Goal: Register for event/course

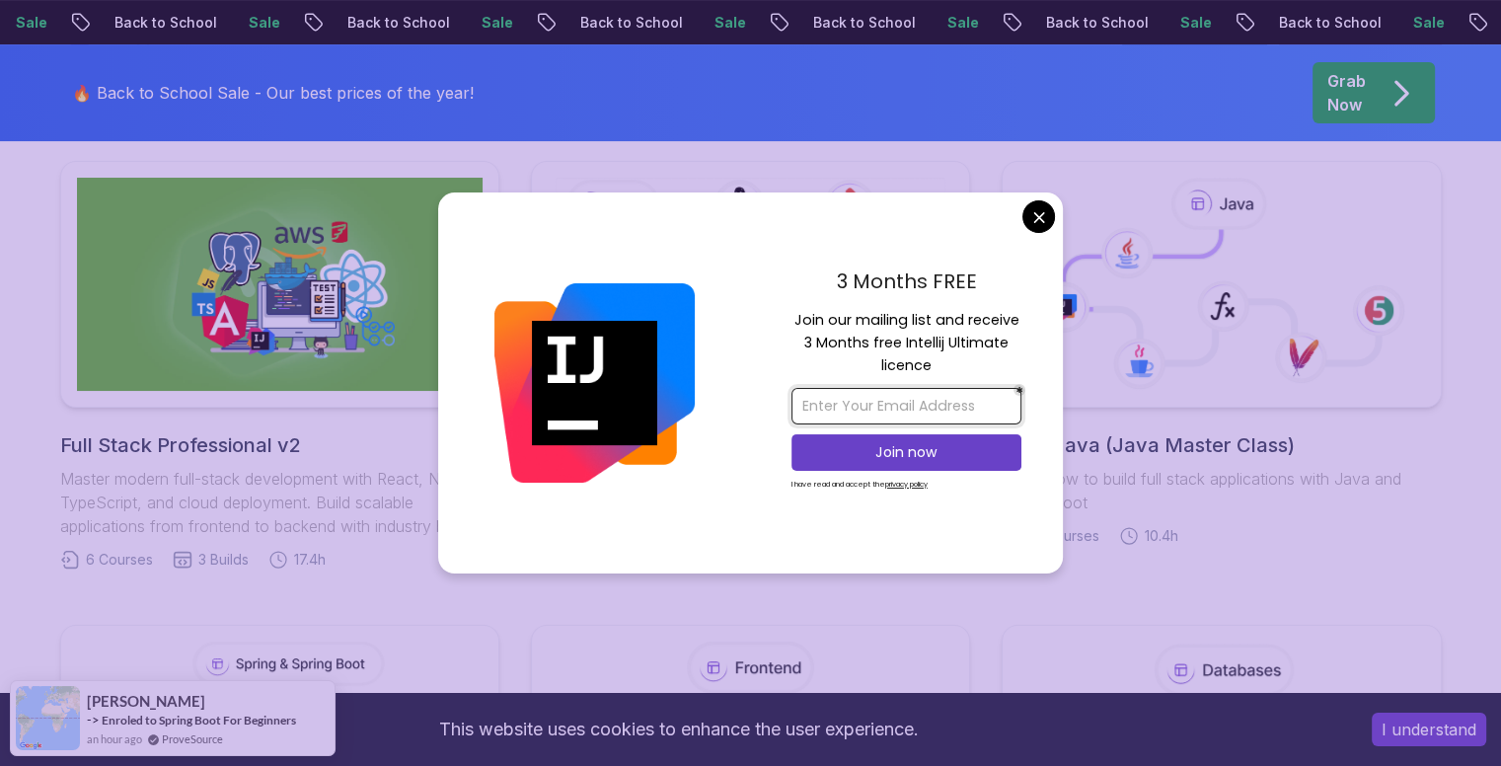
click at [942, 408] on input "email" at bounding box center [906, 406] width 230 height 37
type input "[EMAIL_ADDRESS][DOMAIN_NAME]"
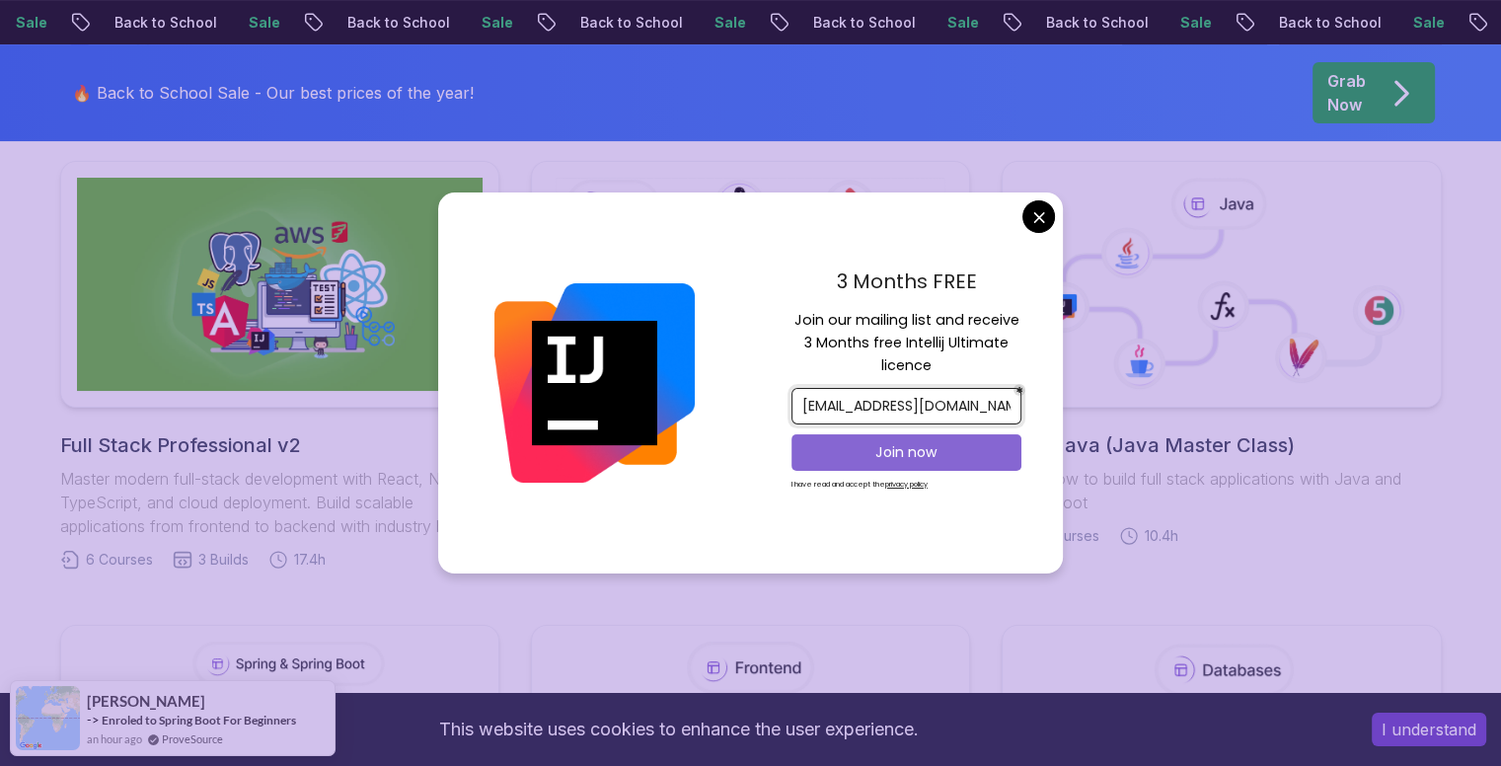
click at [913, 452] on p "Join now" at bounding box center [906, 452] width 187 height 20
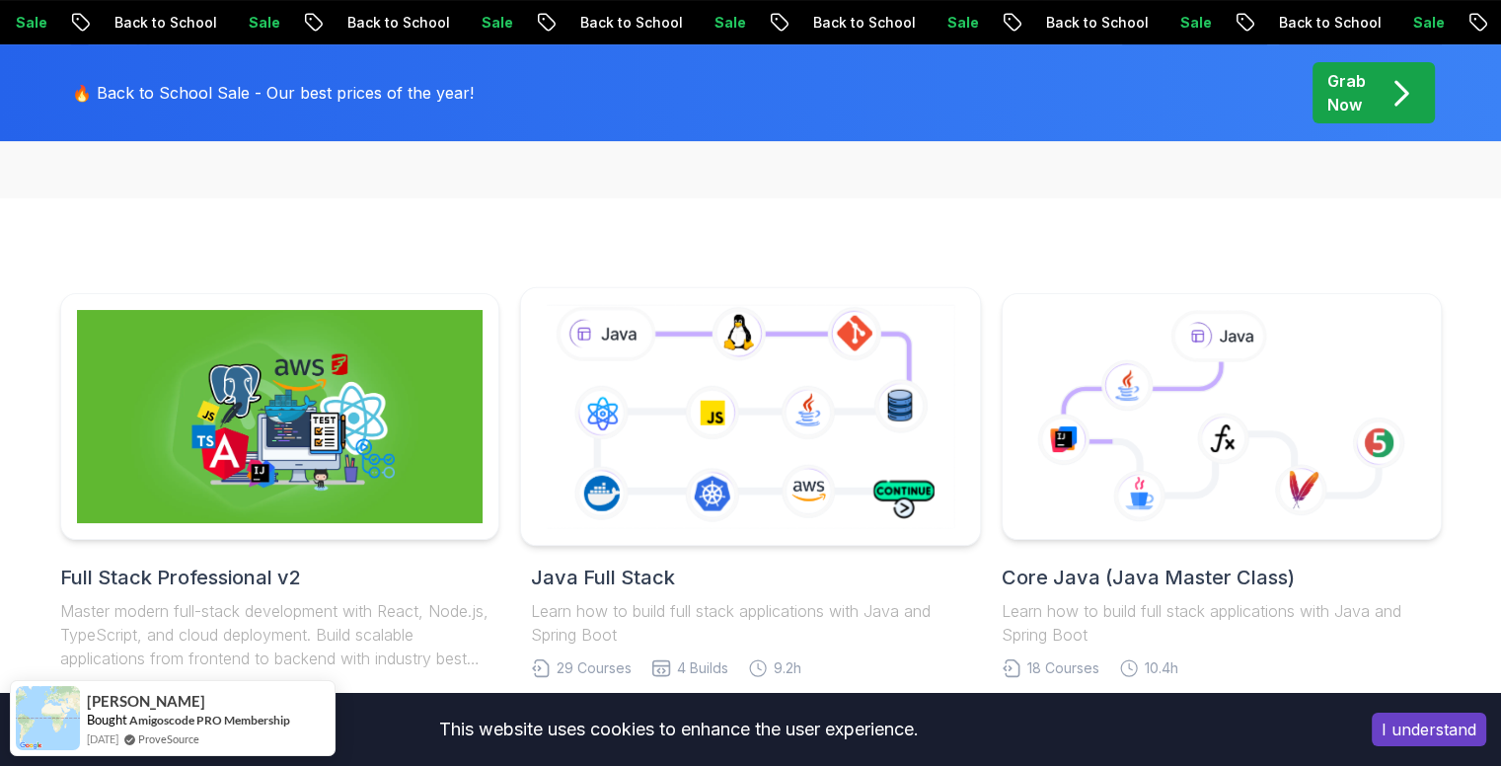
scroll to position [478, 0]
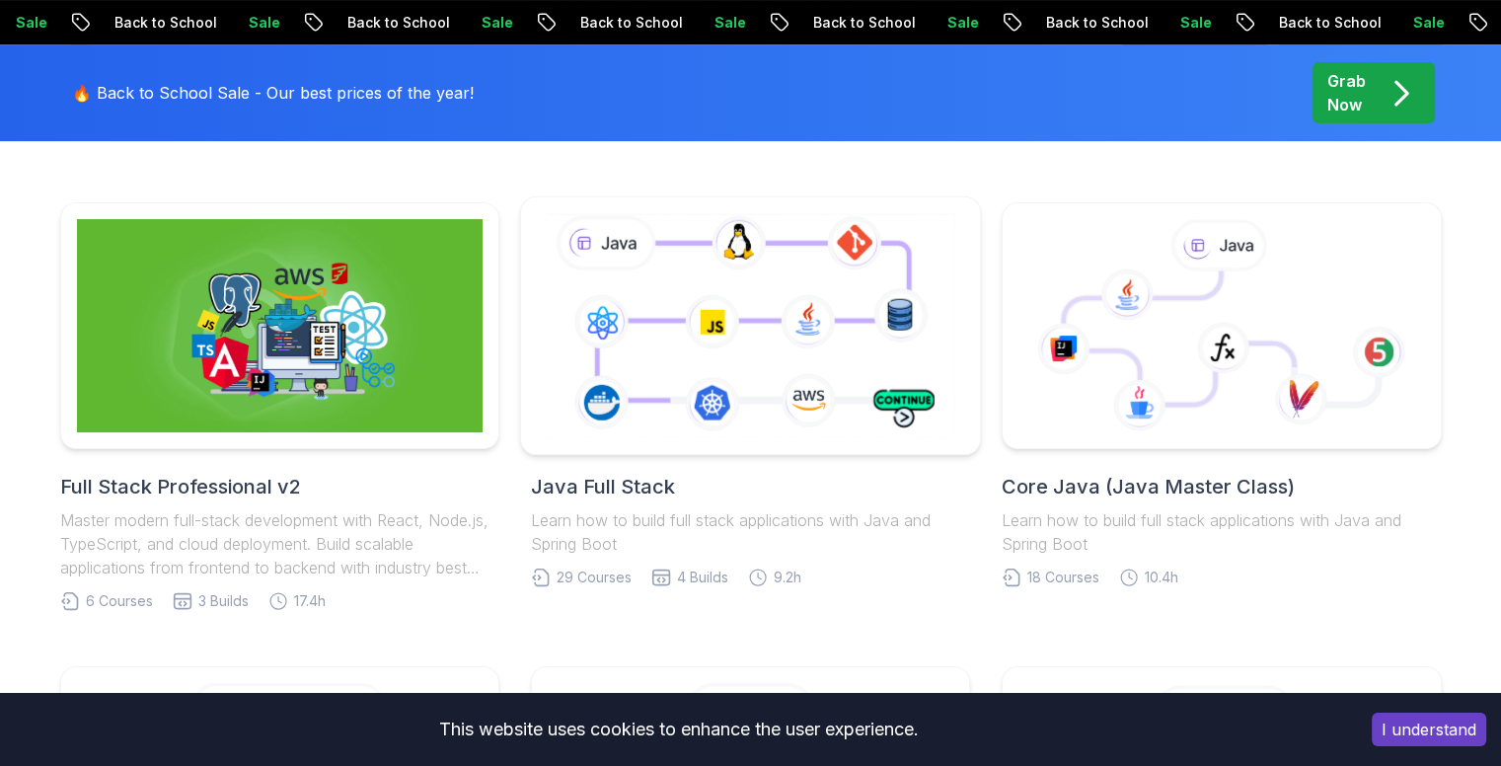
click at [651, 338] on icon at bounding box center [750, 325] width 417 height 232
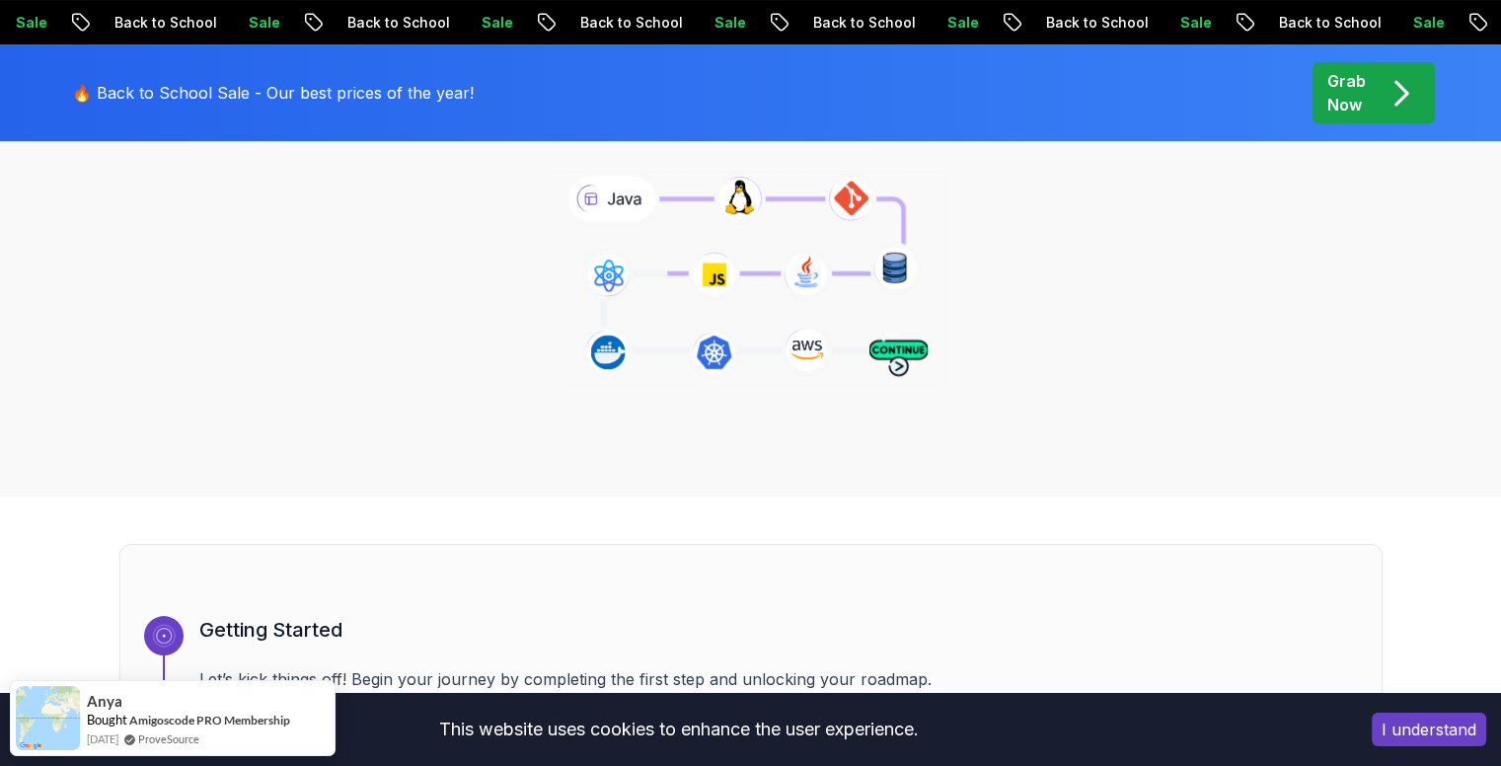
scroll to position [906, 0]
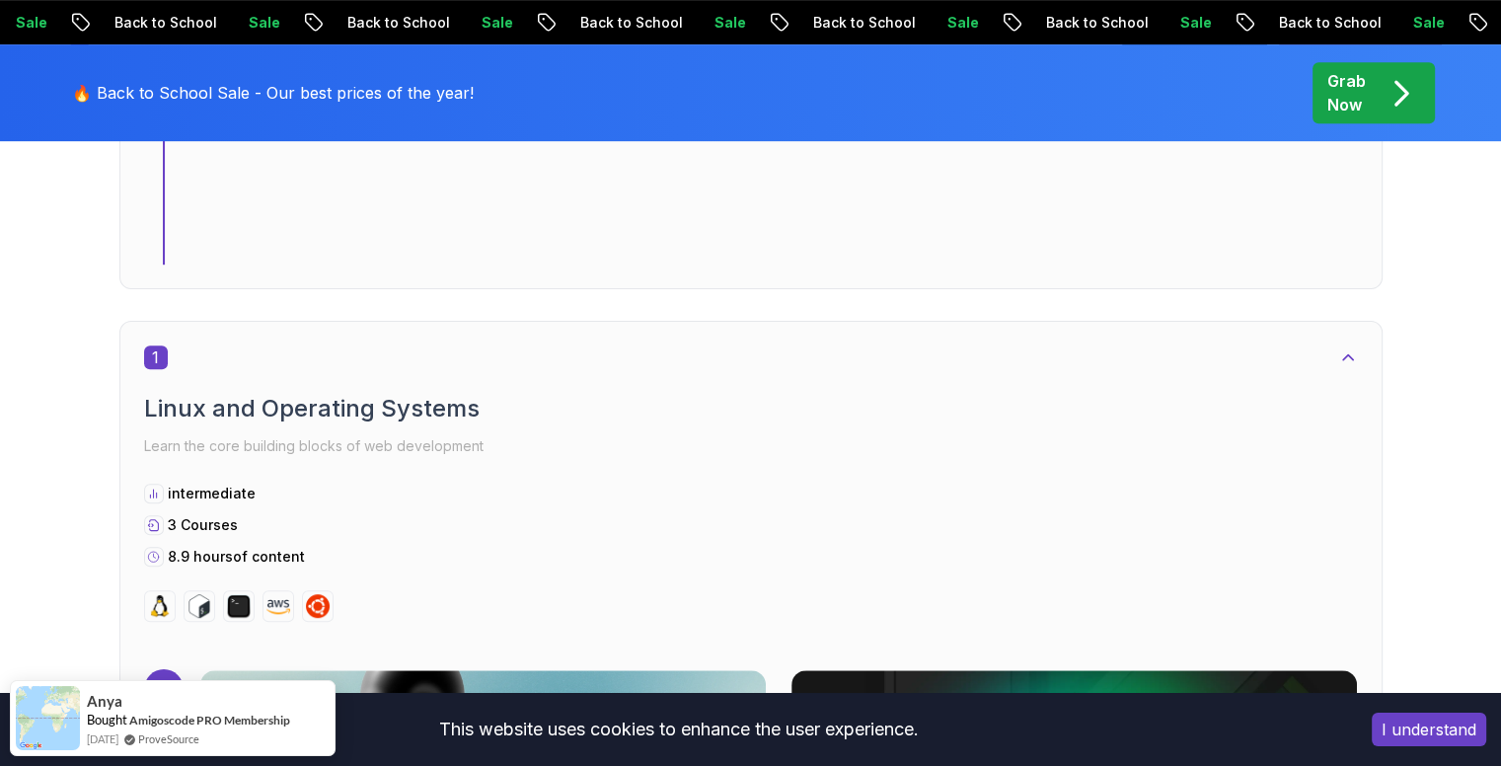
click at [1433, 720] on button "I understand" at bounding box center [1429, 729] width 114 height 34
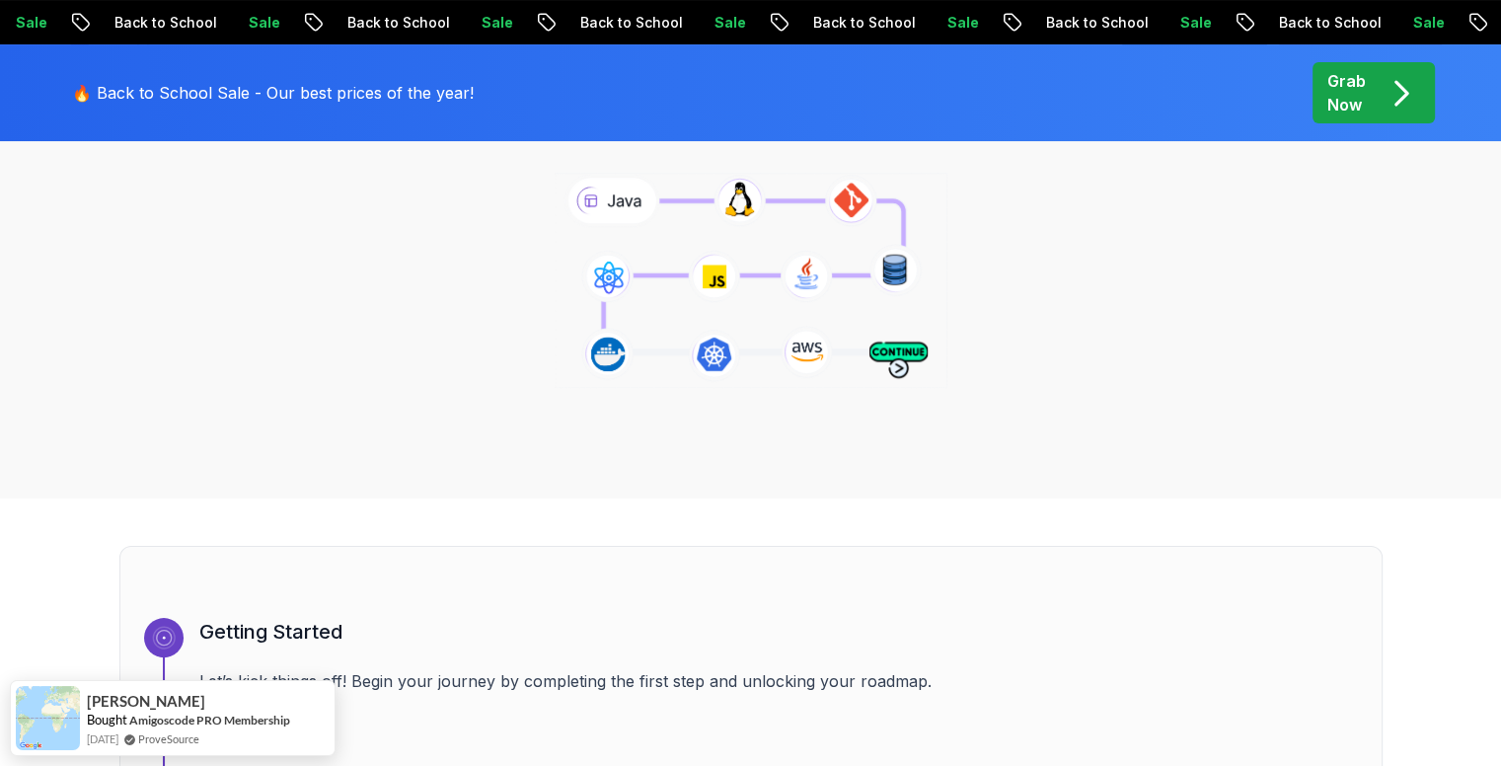
scroll to position [930, 0]
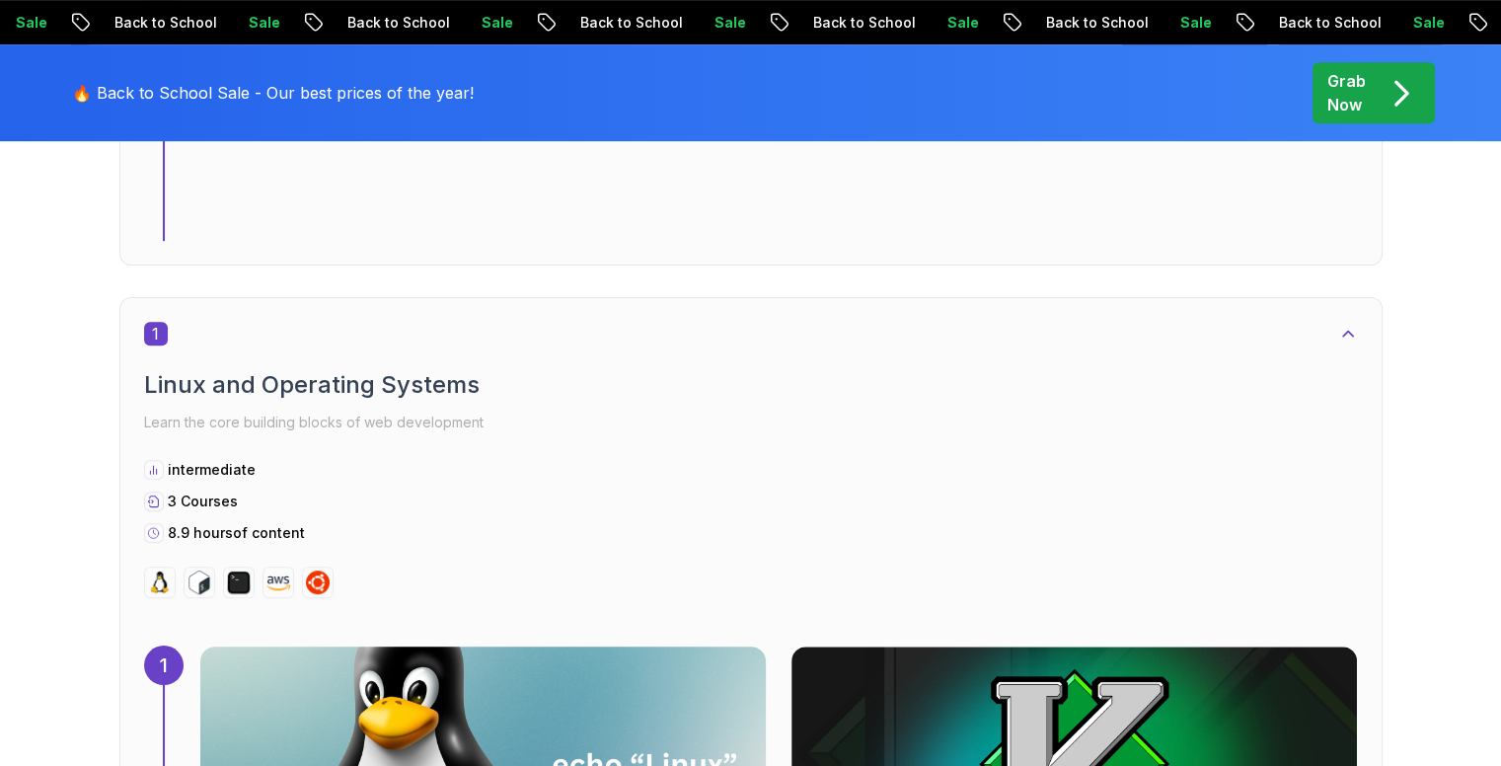
click at [780, 640] on img at bounding box center [483, 763] width 594 height 247
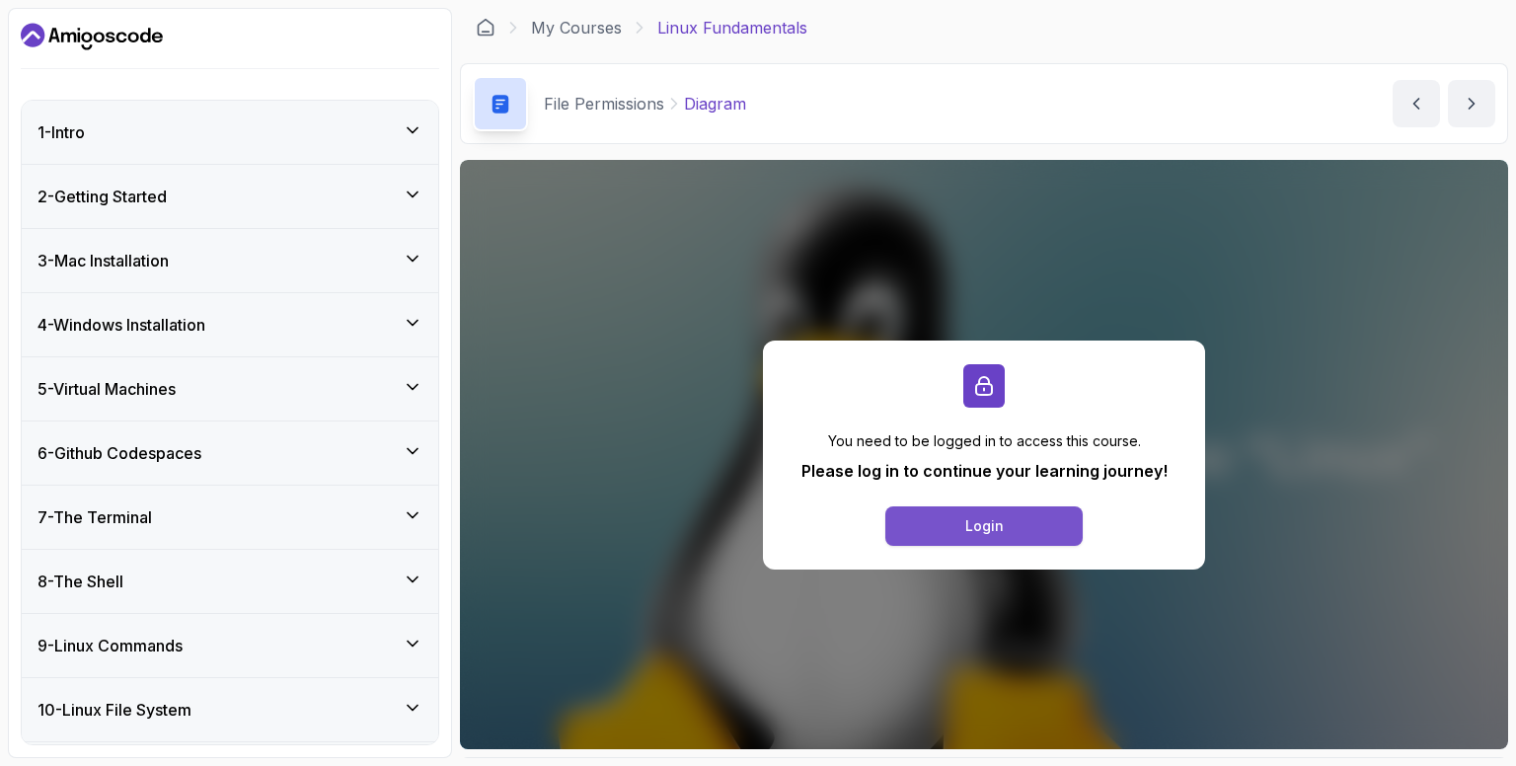
click at [986, 522] on div "Login" at bounding box center [984, 526] width 38 height 20
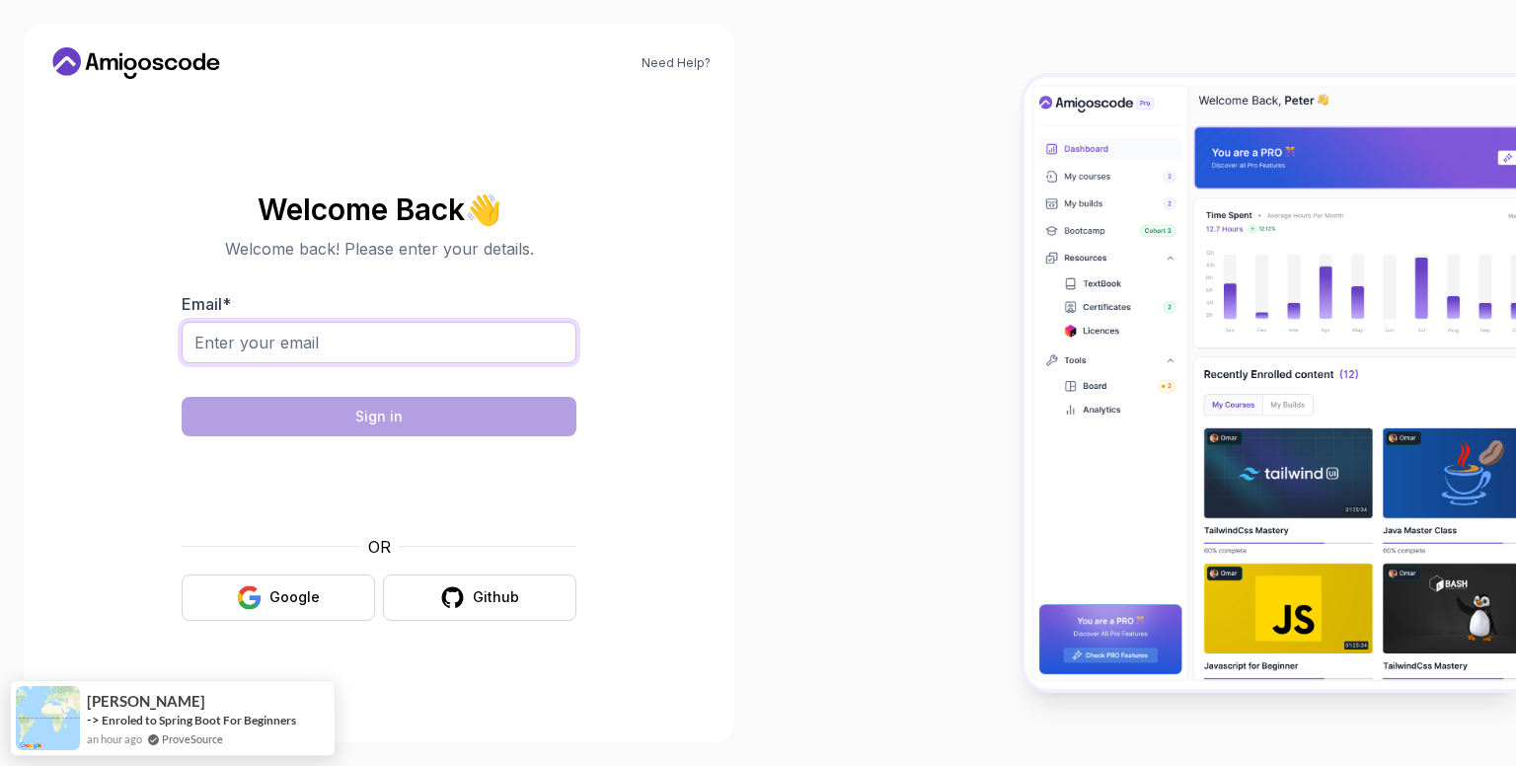
click at [312, 344] on input "Email *" at bounding box center [379, 342] width 395 height 41
click at [272, 611] on button "Google" at bounding box center [278, 597] width 193 height 46
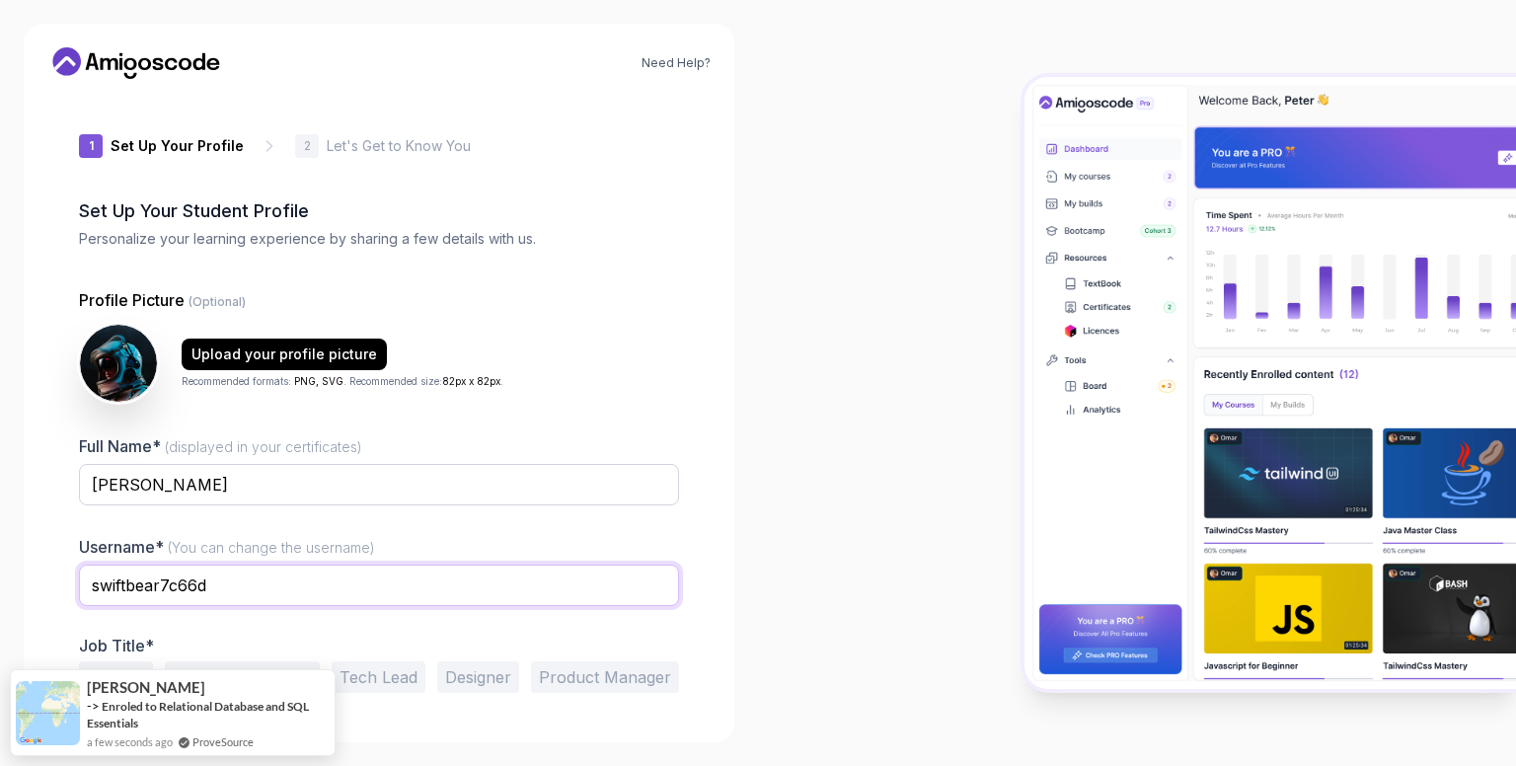
click at [284, 586] on input "swiftbear7c66d" at bounding box center [379, 584] width 600 height 41
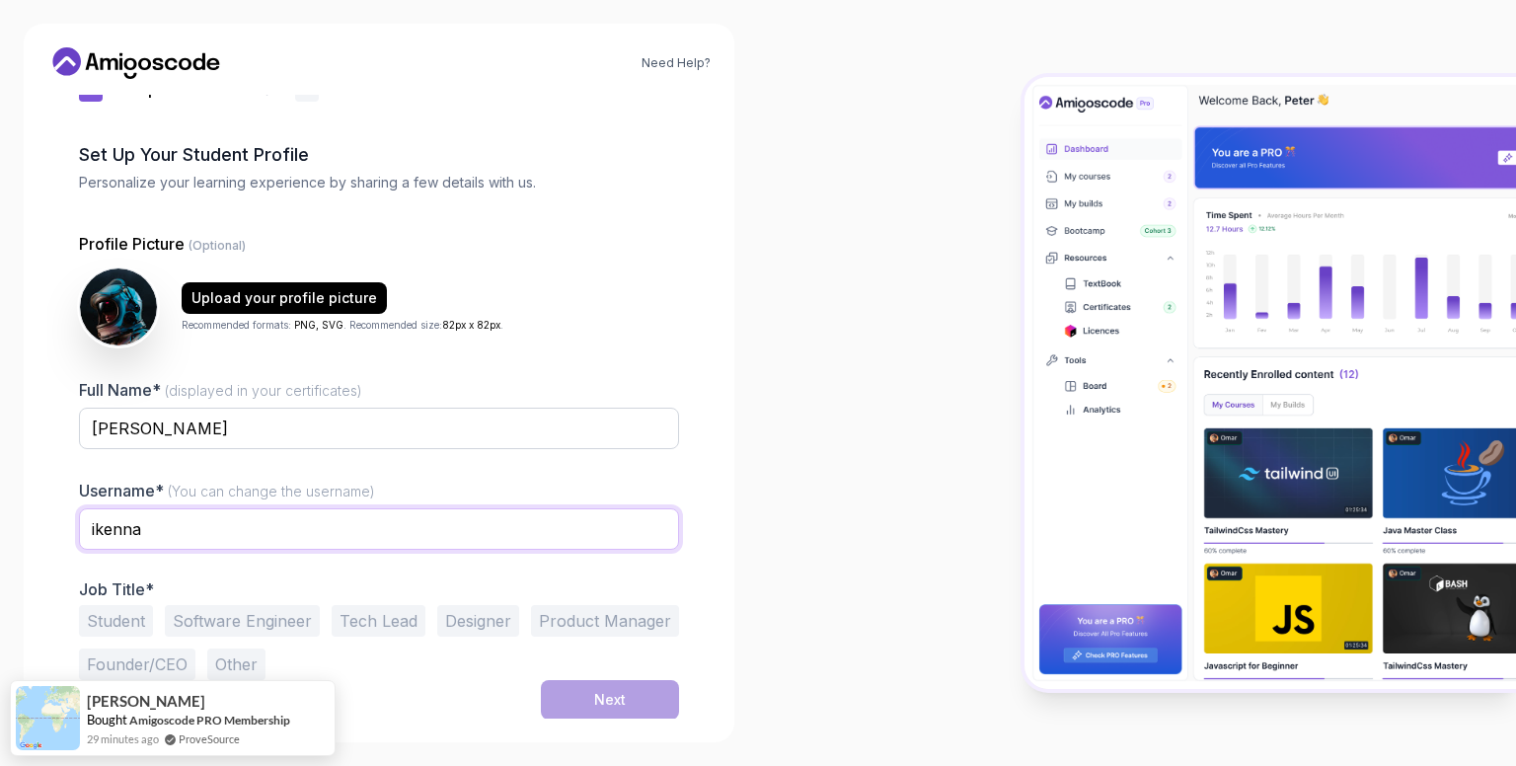
type input "ikenna"
click at [165, 589] on p "Job Title*" at bounding box center [379, 589] width 600 height 20
click at [191, 620] on button "Software Engineer" at bounding box center [242, 621] width 155 height 32
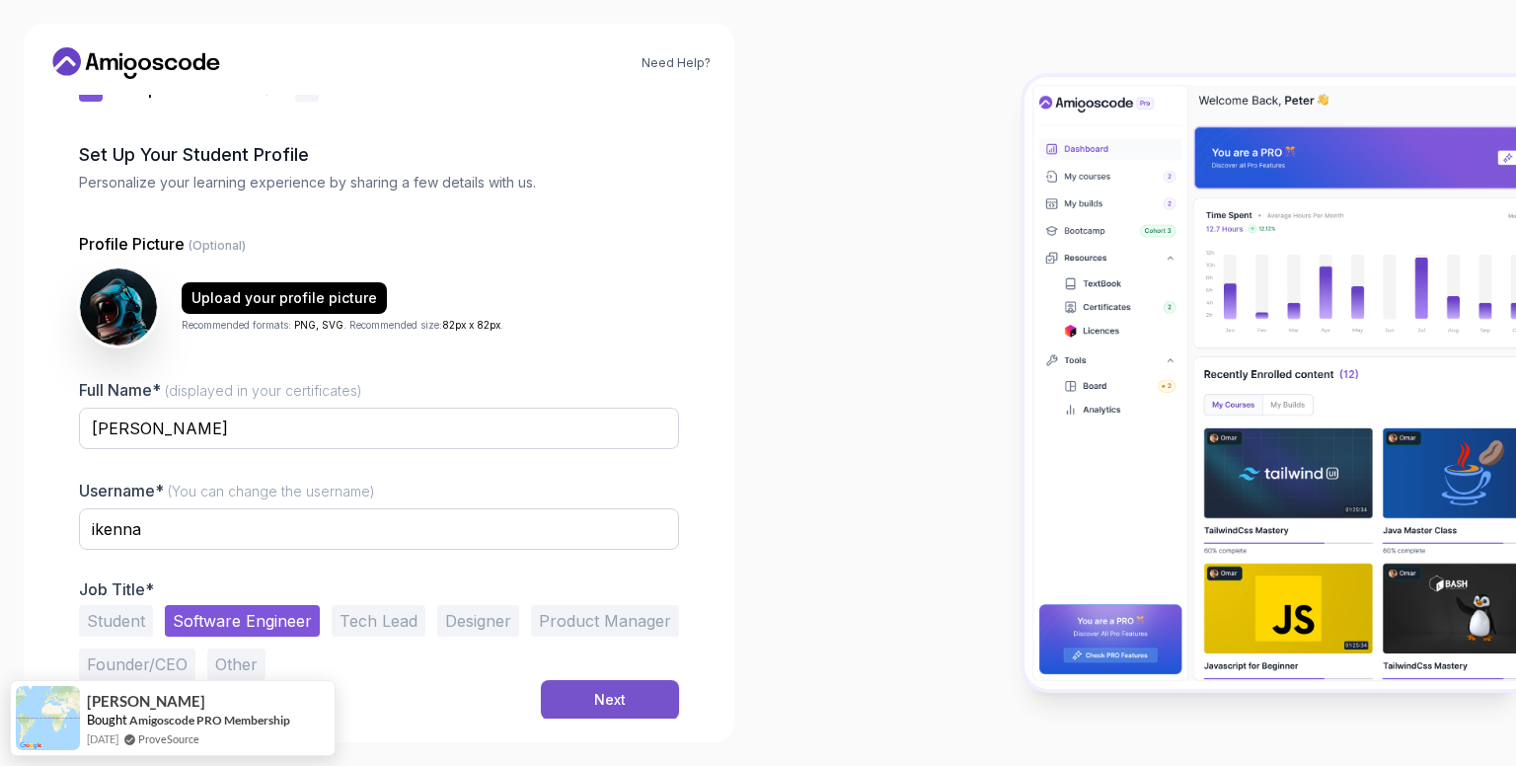
click at [606, 695] on div "Next" at bounding box center [610, 700] width 32 height 20
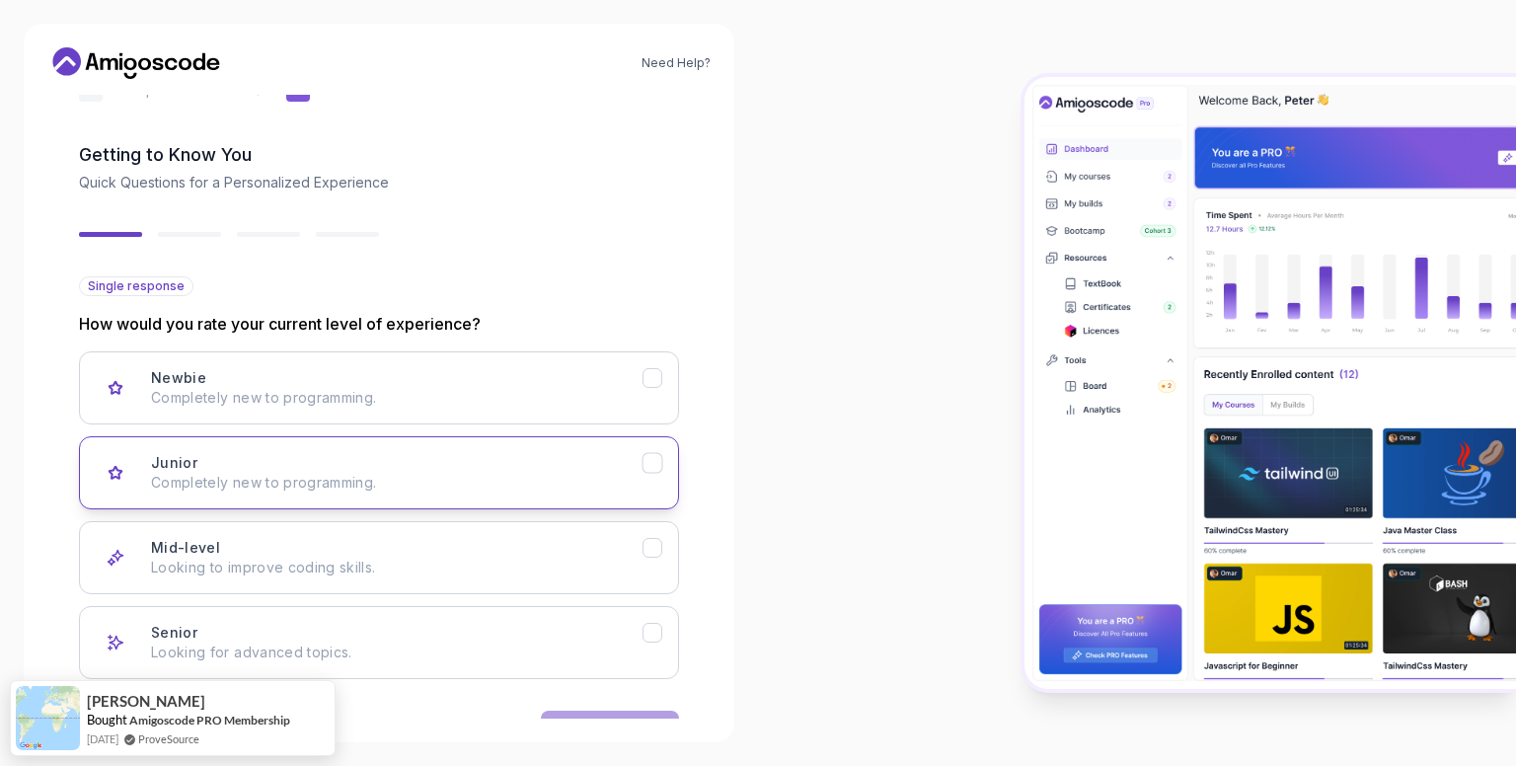
scroll to position [117, 0]
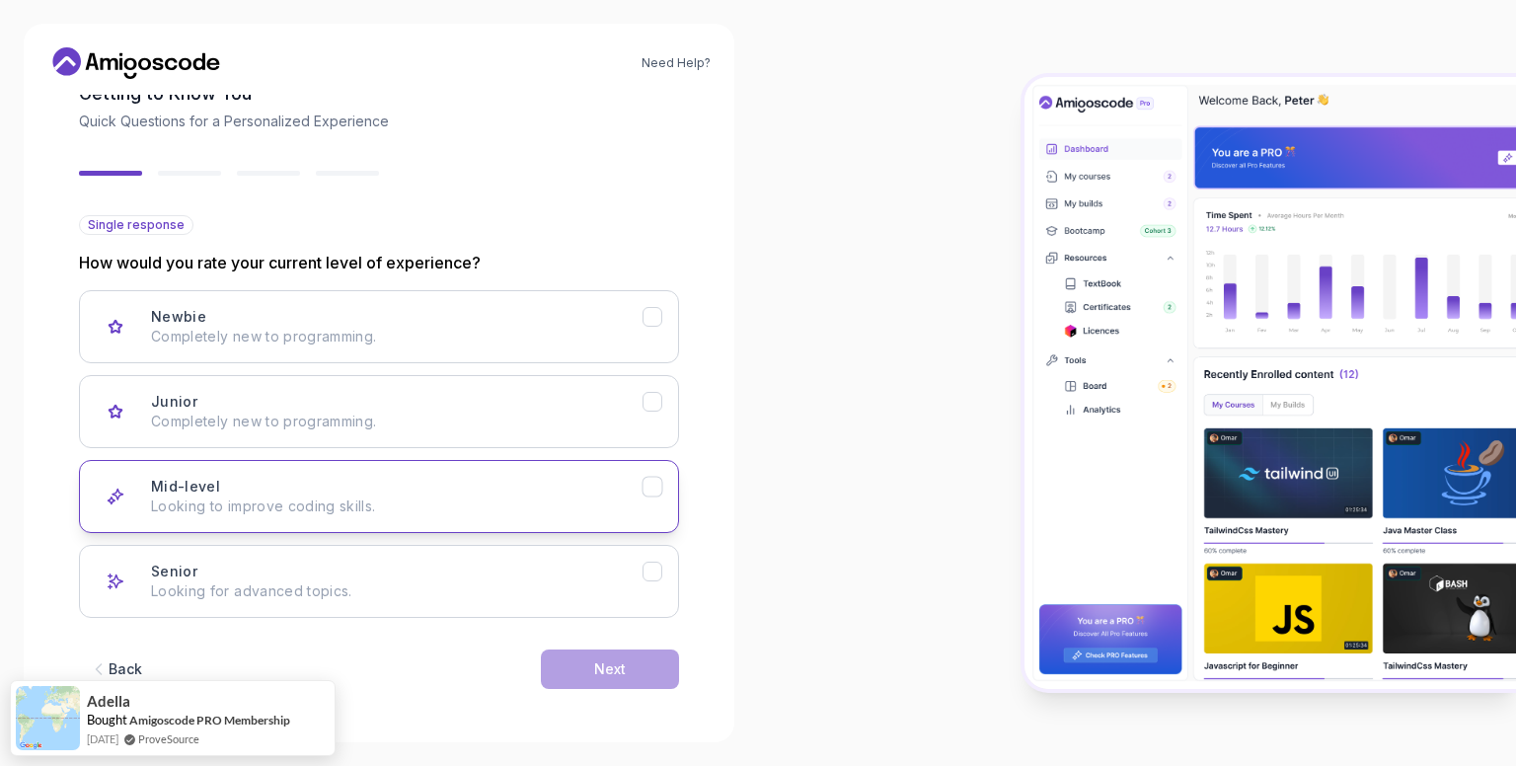
click at [387, 486] on div "Mid-level Looking to improve coding skills." at bounding box center [396, 496] width 491 height 39
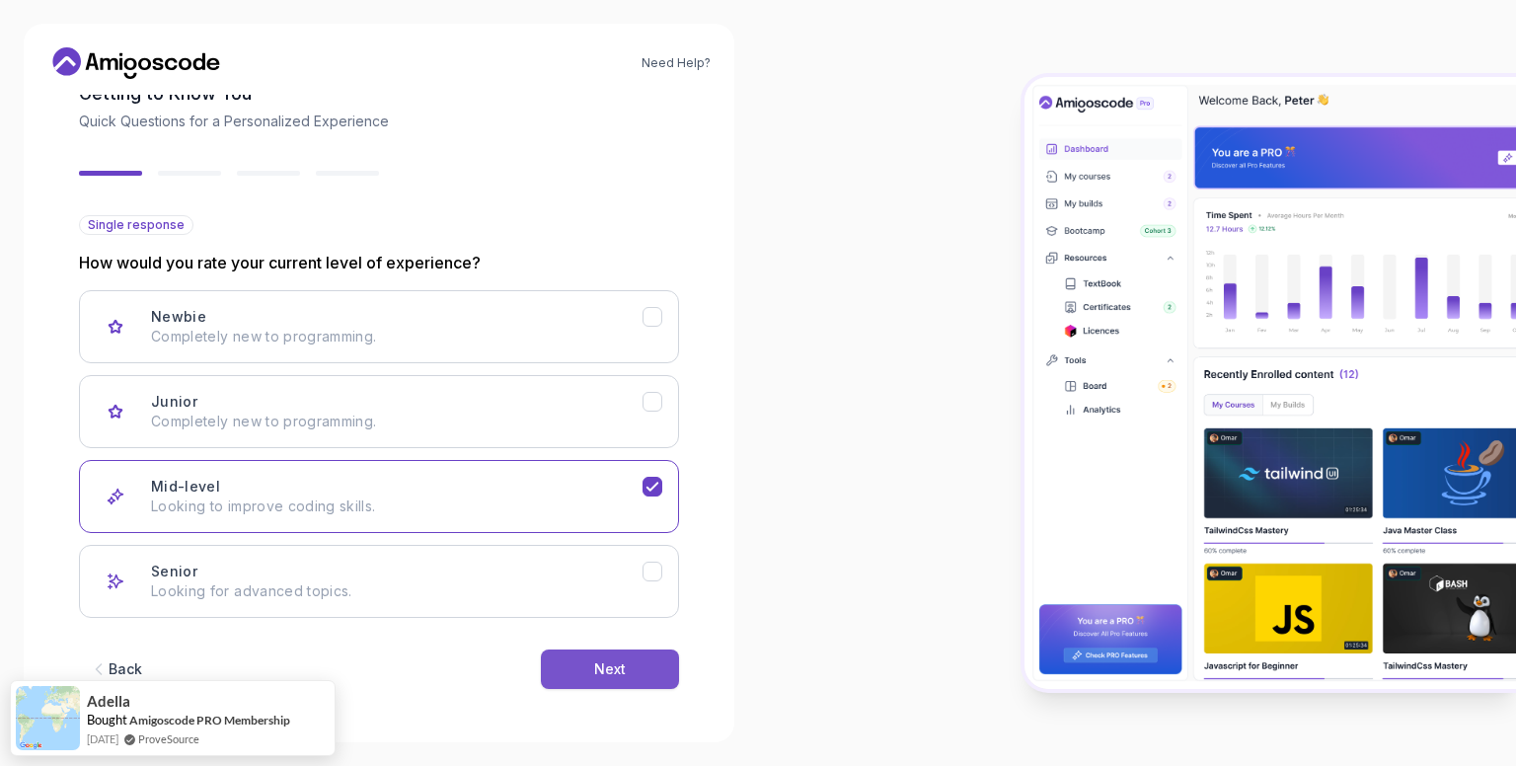
click at [588, 656] on button "Next" at bounding box center [610, 668] width 138 height 39
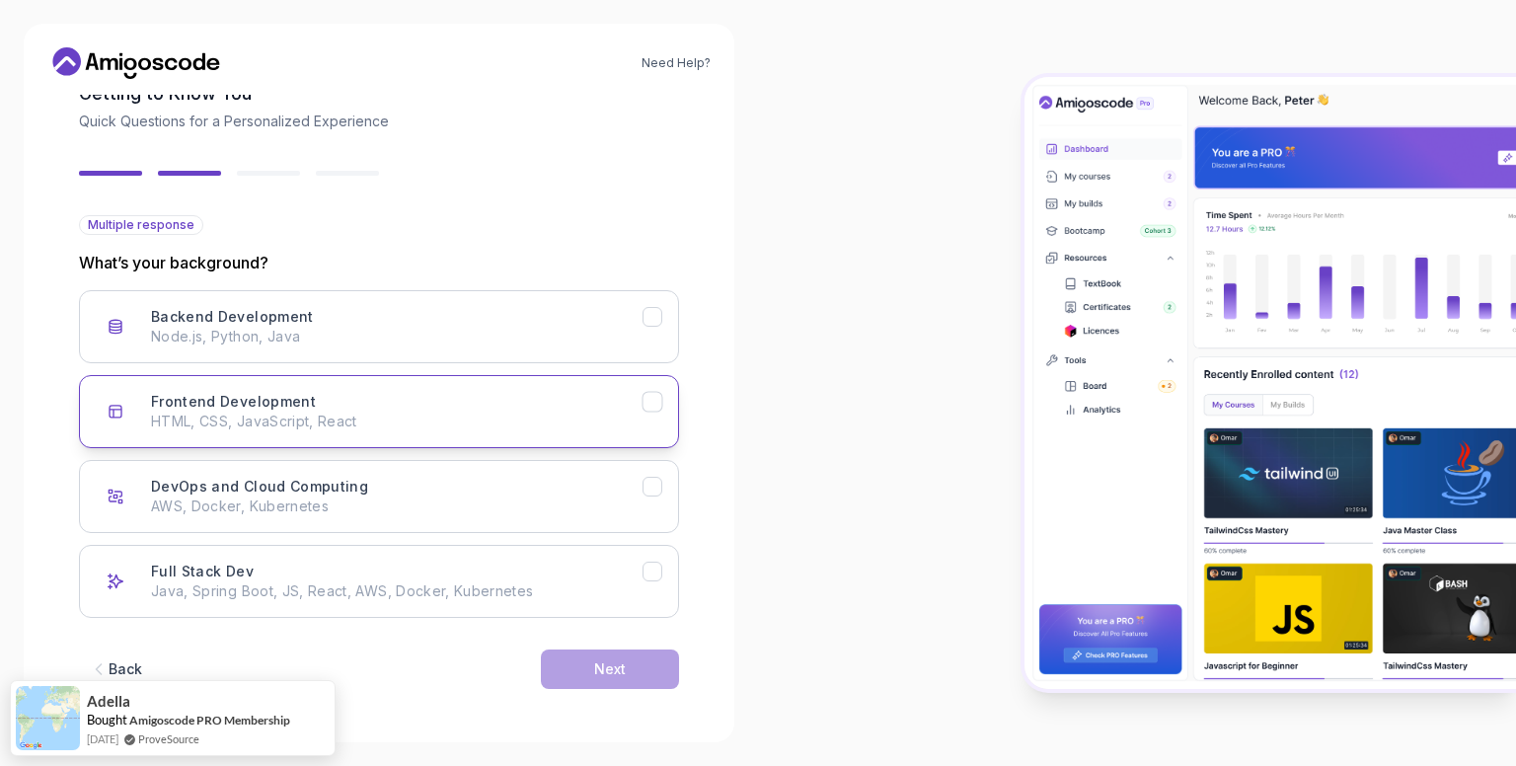
click at [342, 405] on div "Frontend Development HTML, CSS, JavaScript, React" at bounding box center [396, 411] width 491 height 39
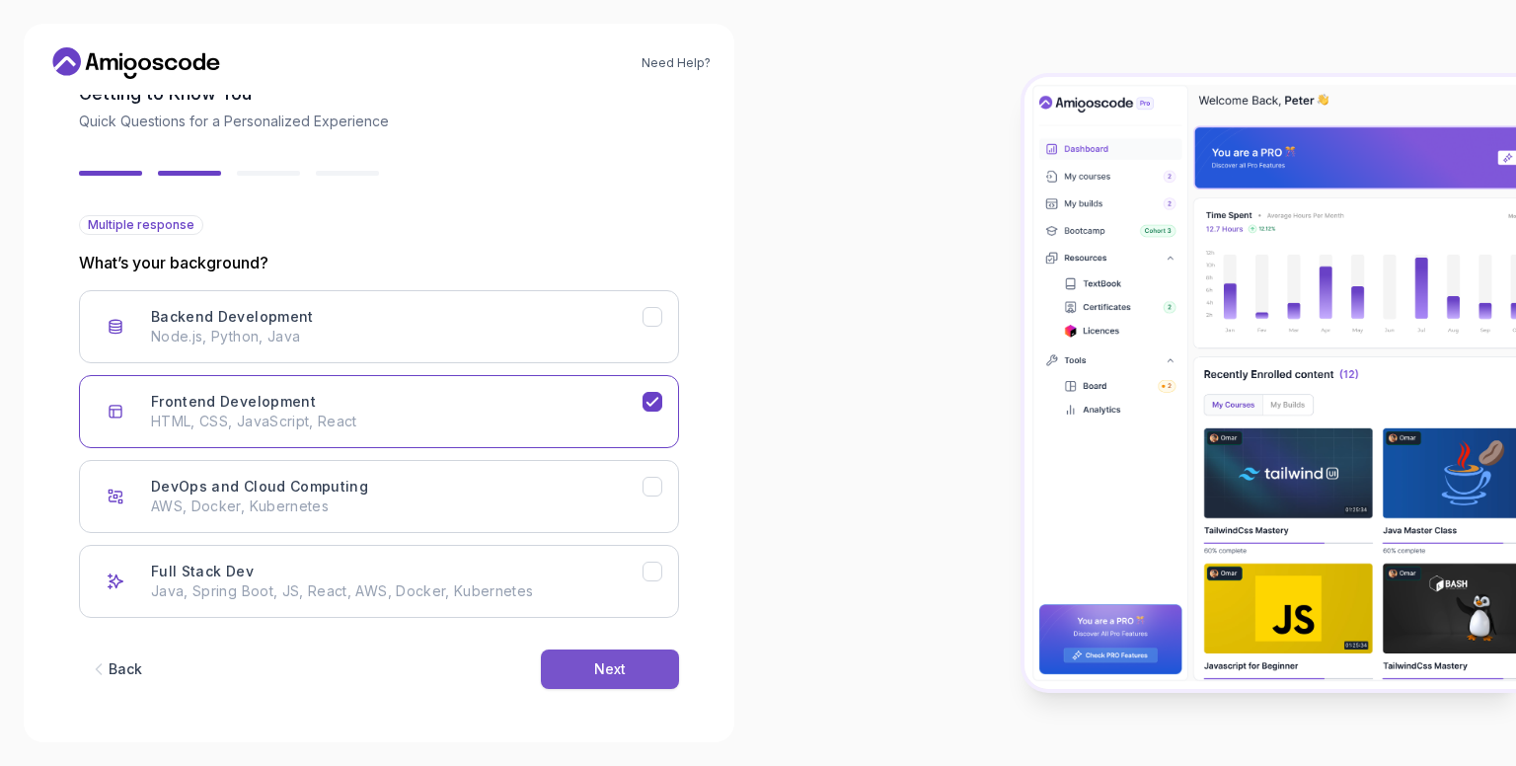
click at [600, 649] on button "Next" at bounding box center [610, 668] width 138 height 39
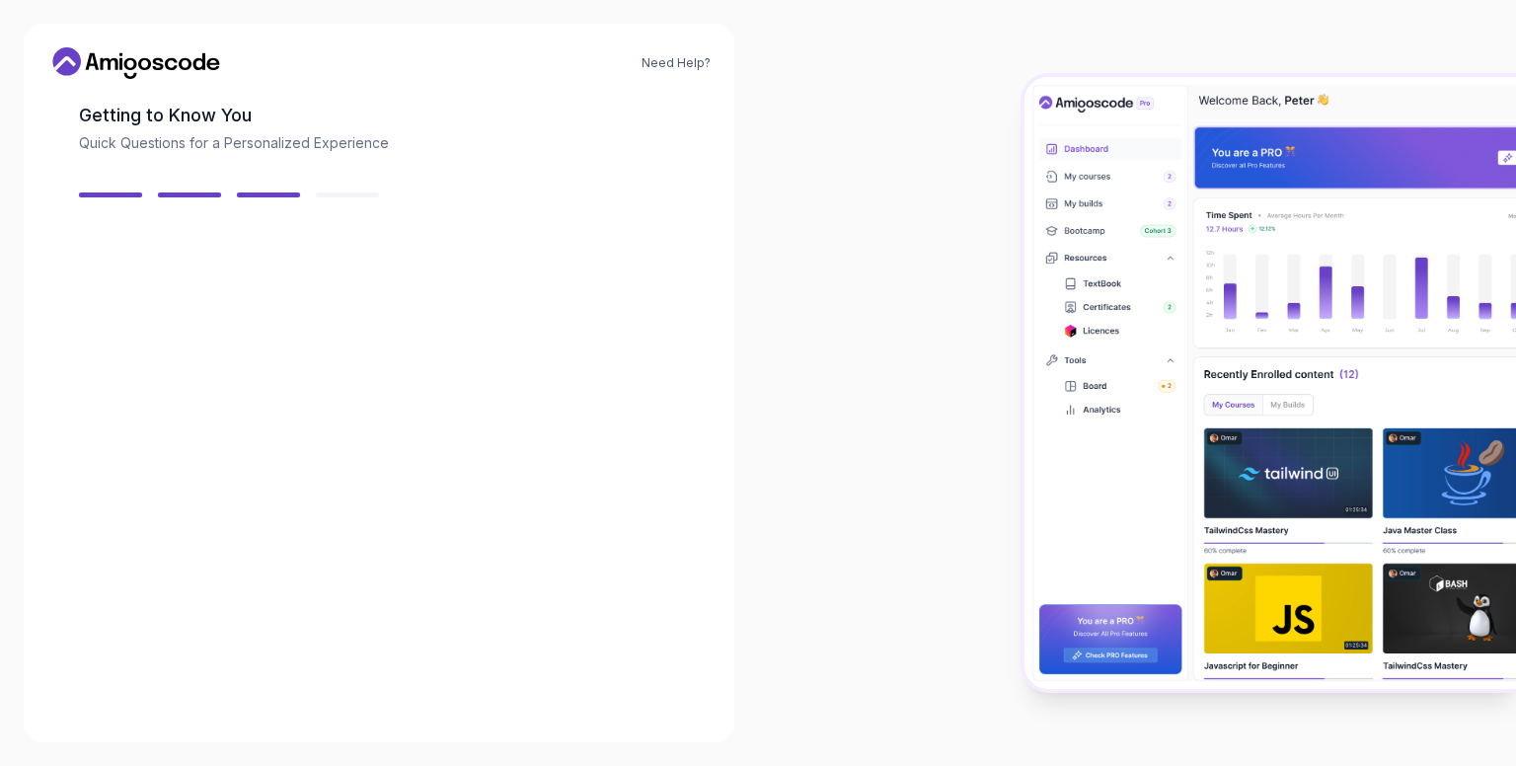
scroll to position [95, 0]
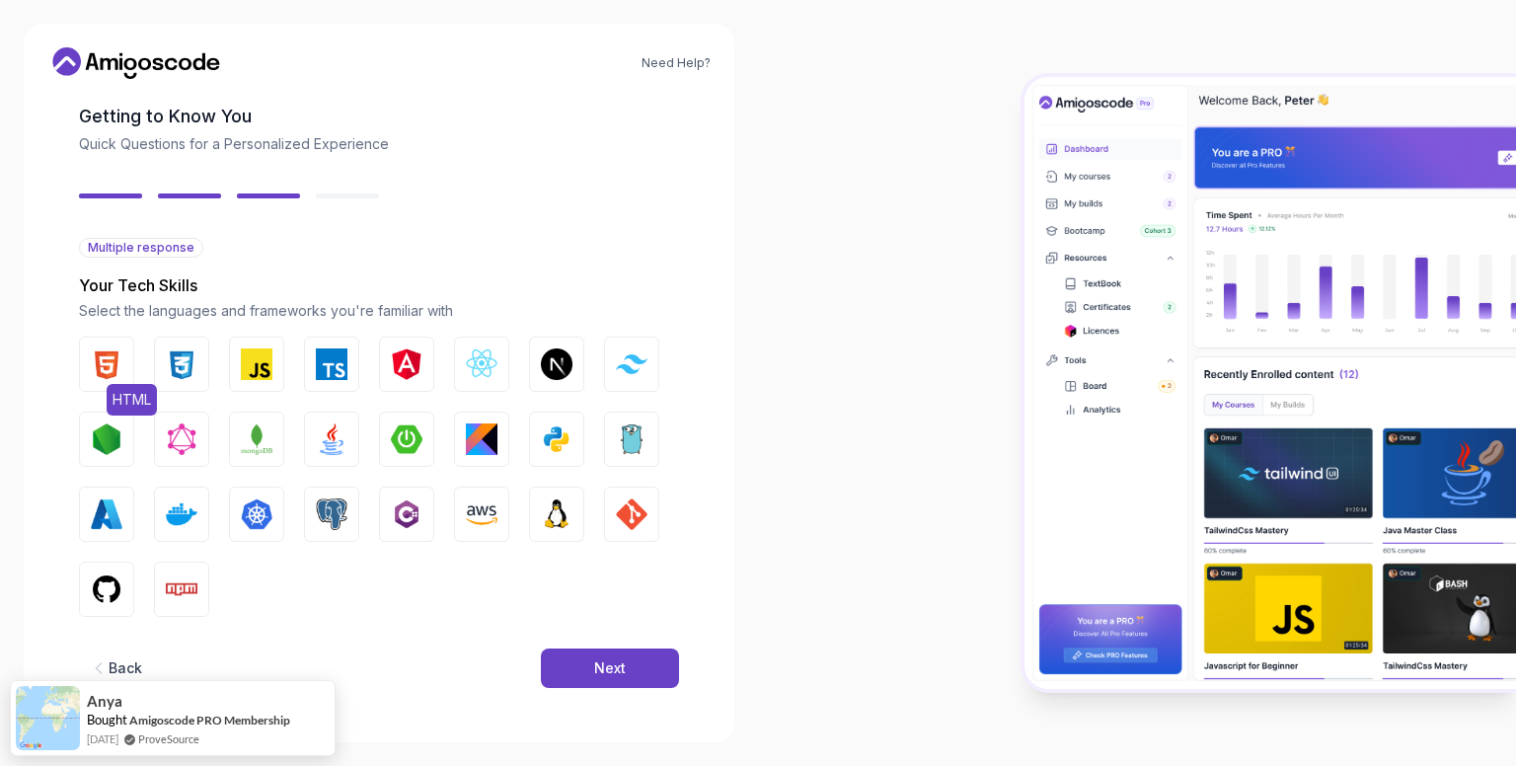
click at [116, 366] on img "button" at bounding box center [107, 364] width 32 height 32
click at [187, 365] on img "button" at bounding box center [182, 364] width 32 height 32
click at [272, 371] on button "JavaScript" at bounding box center [256, 363] width 55 height 55
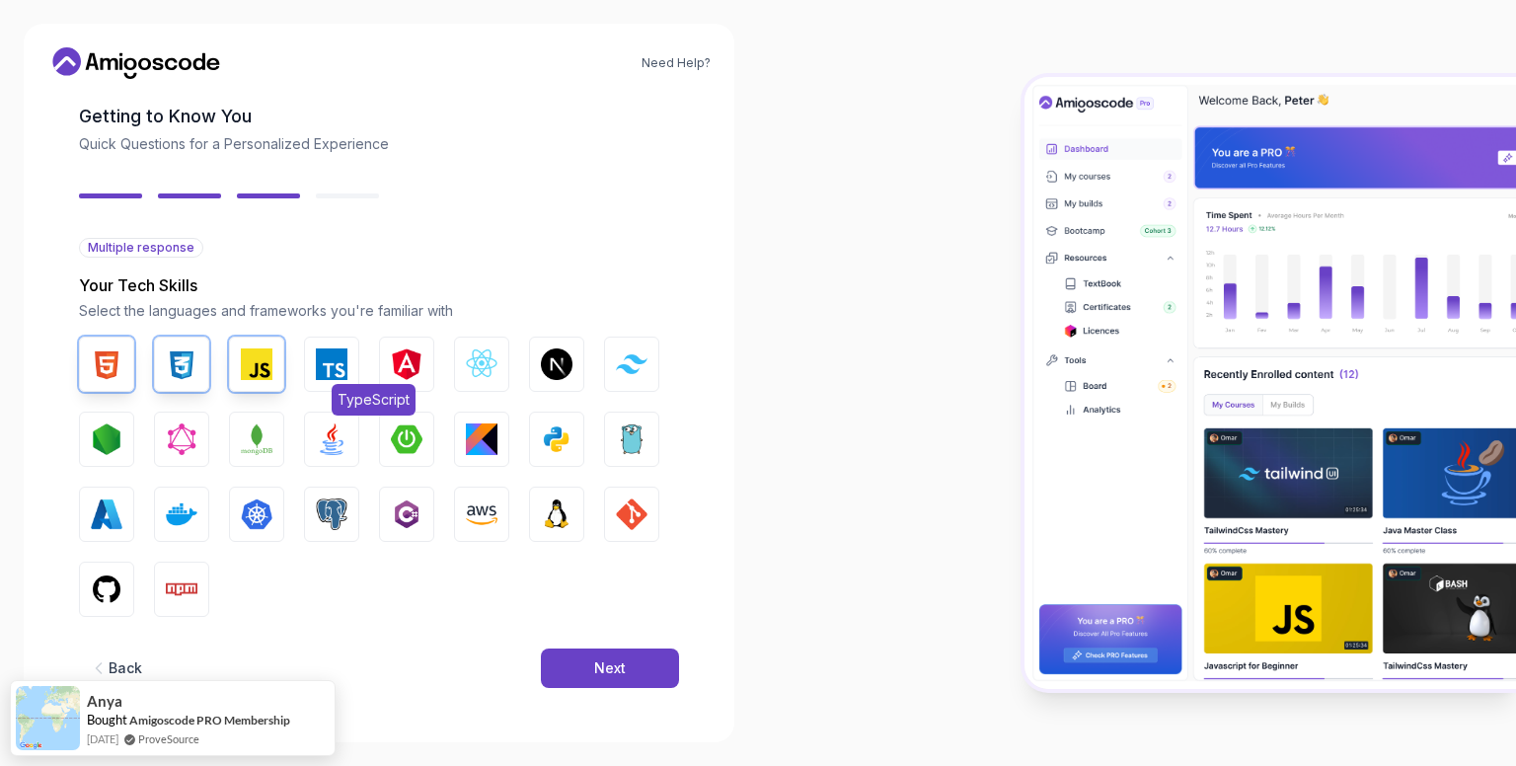
click at [332, 370] on img "button" at bounding box center [332, 364] width 32 height 32
click at [481, 371] on img "button" at bounding box center [482, 364] width 32 height 32
click at [555, 367] on img "button" at bounding box center [557, 364] width 32 height 32
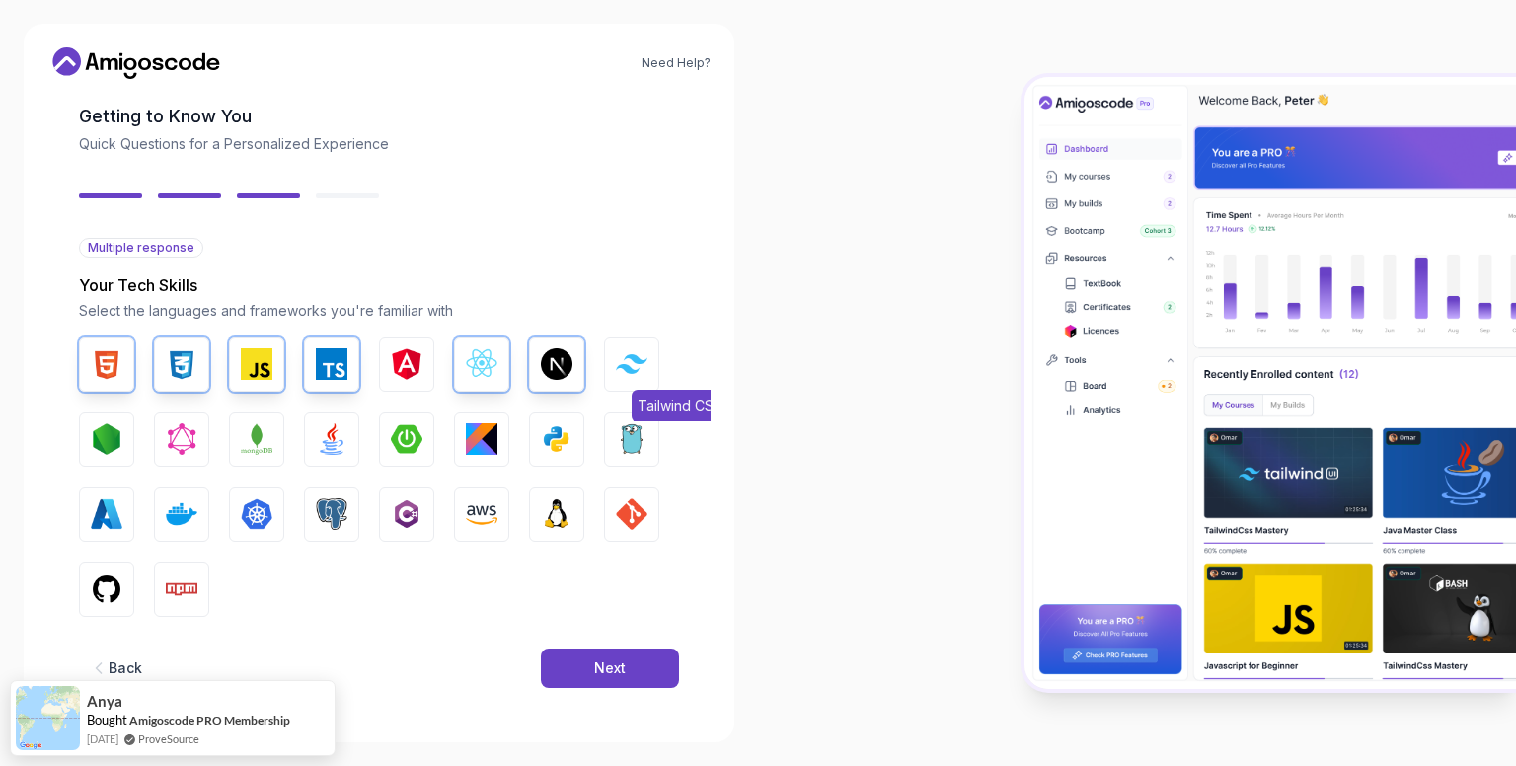
click at [649, 365] on button "Tailwind CSS" at bounding box center [631, 363] width 55 height 55
click at [123, 451] on button "Node.js" at bounding box center [106, 438] width 55 height 55
click at [233, 451] on button "MongoDB" at bounding box center [256, 438] width 55 height 55
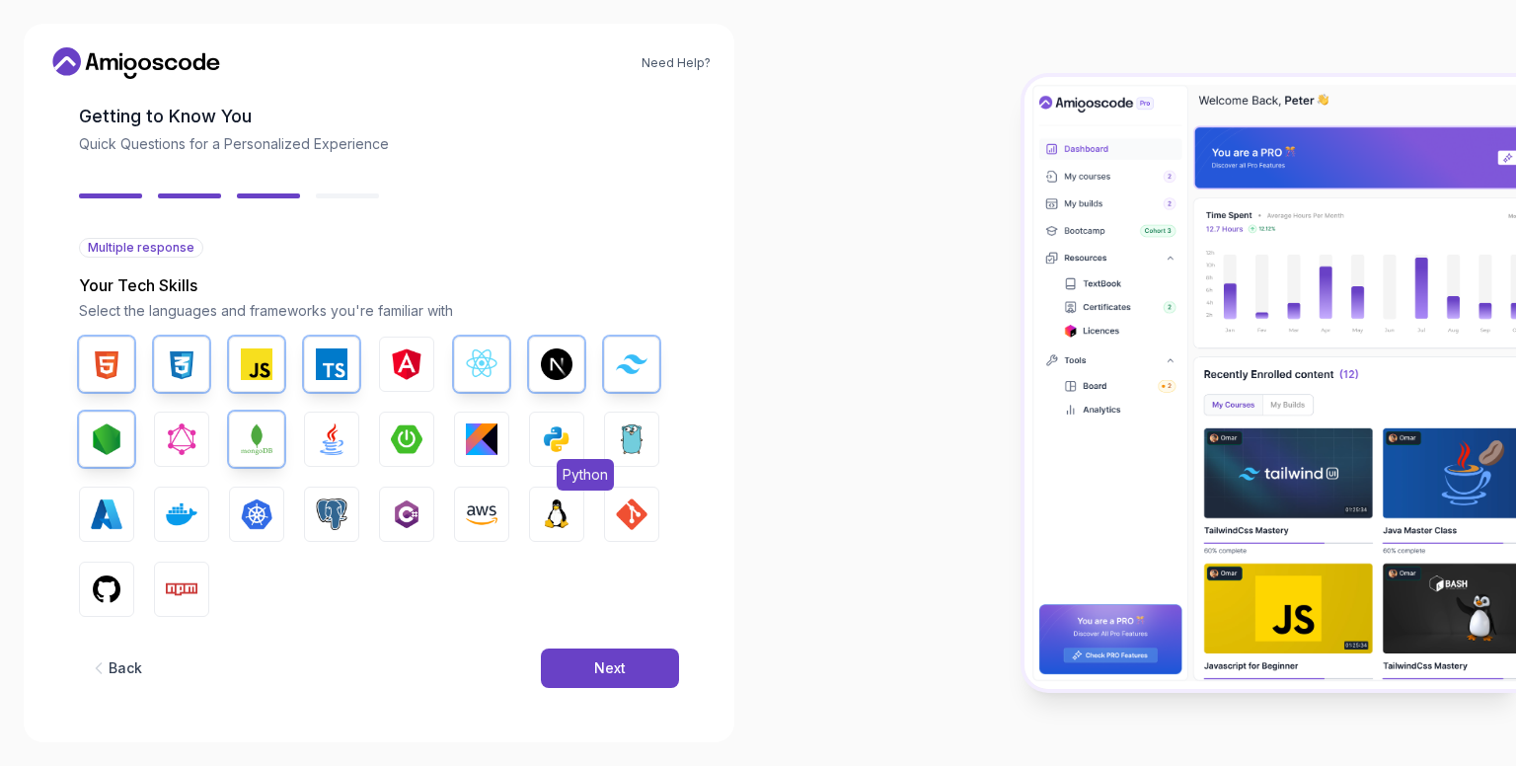
click at [564, 432] on img "button" at bounding box center [557, 439] width 32 height 32
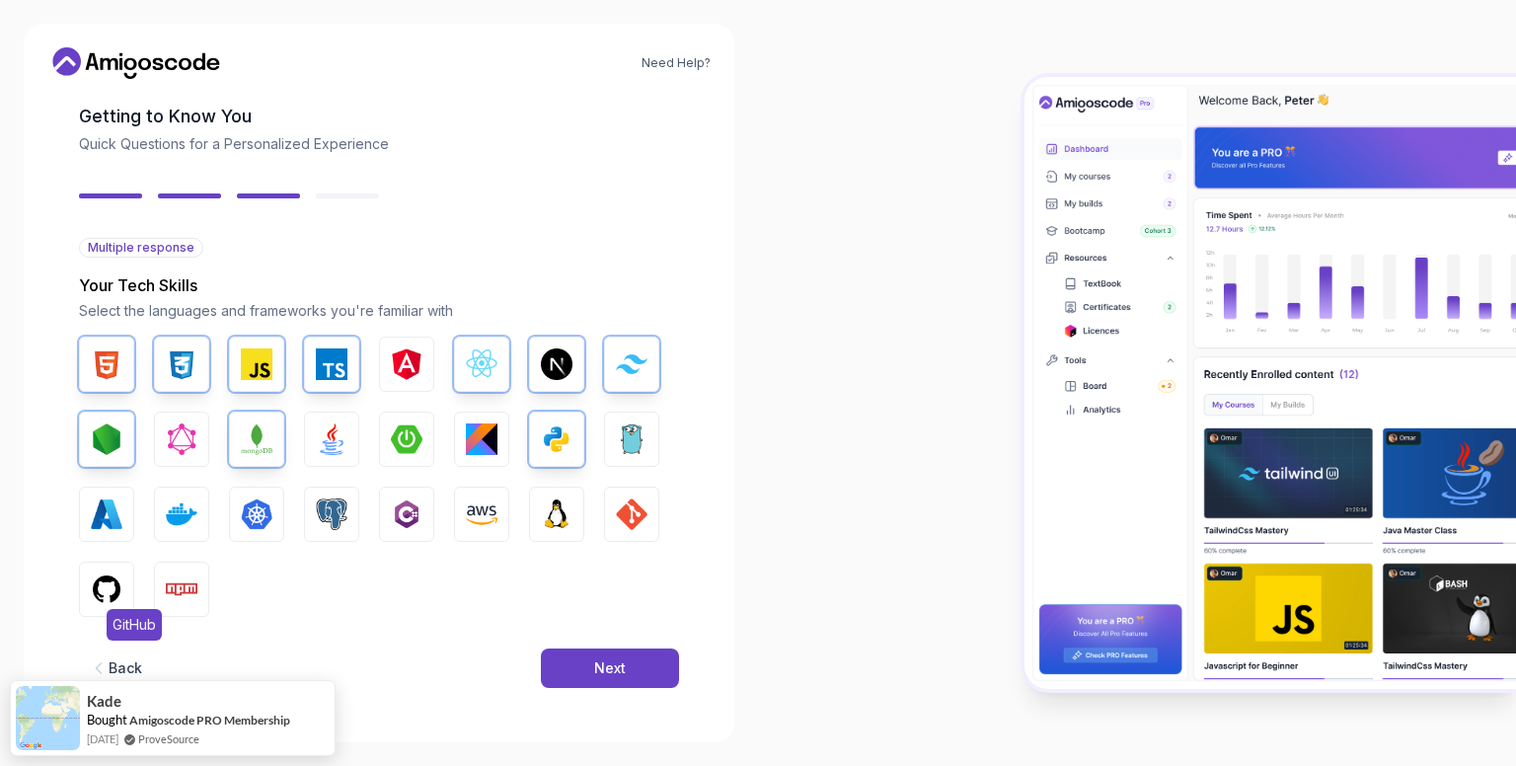
click at [103, 573] on img "button" at bounding box center [107, 589] width 32 height 32
click at [108, 519] on img "button" at bounding box center [107, 514] width 32 height 32
click at [190, 581] on img "button" at bounding box center [182, 589] width 32 height 32
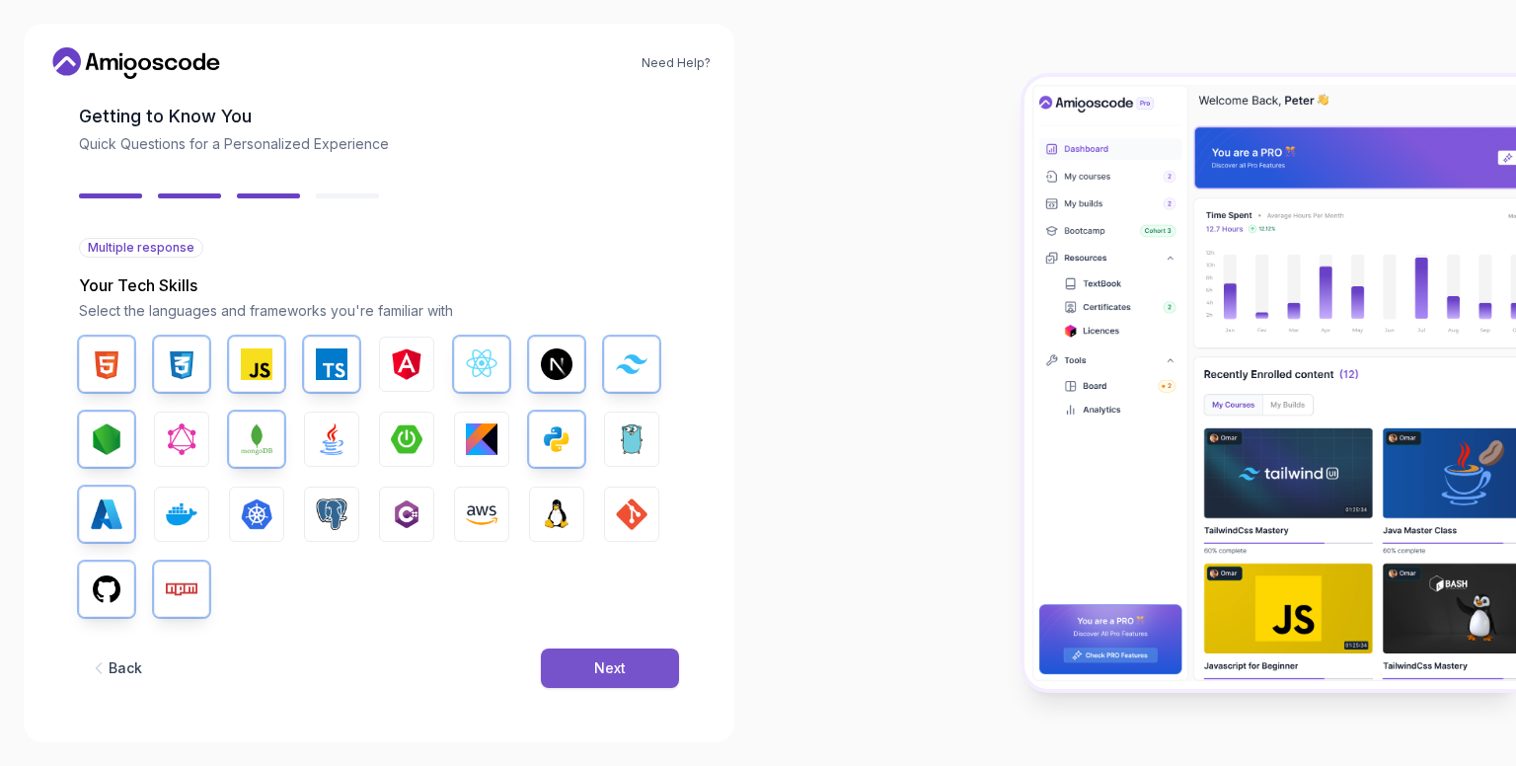
click at [572, 671] on button "Next" at bounding box center [610, 667] width 138 height 39
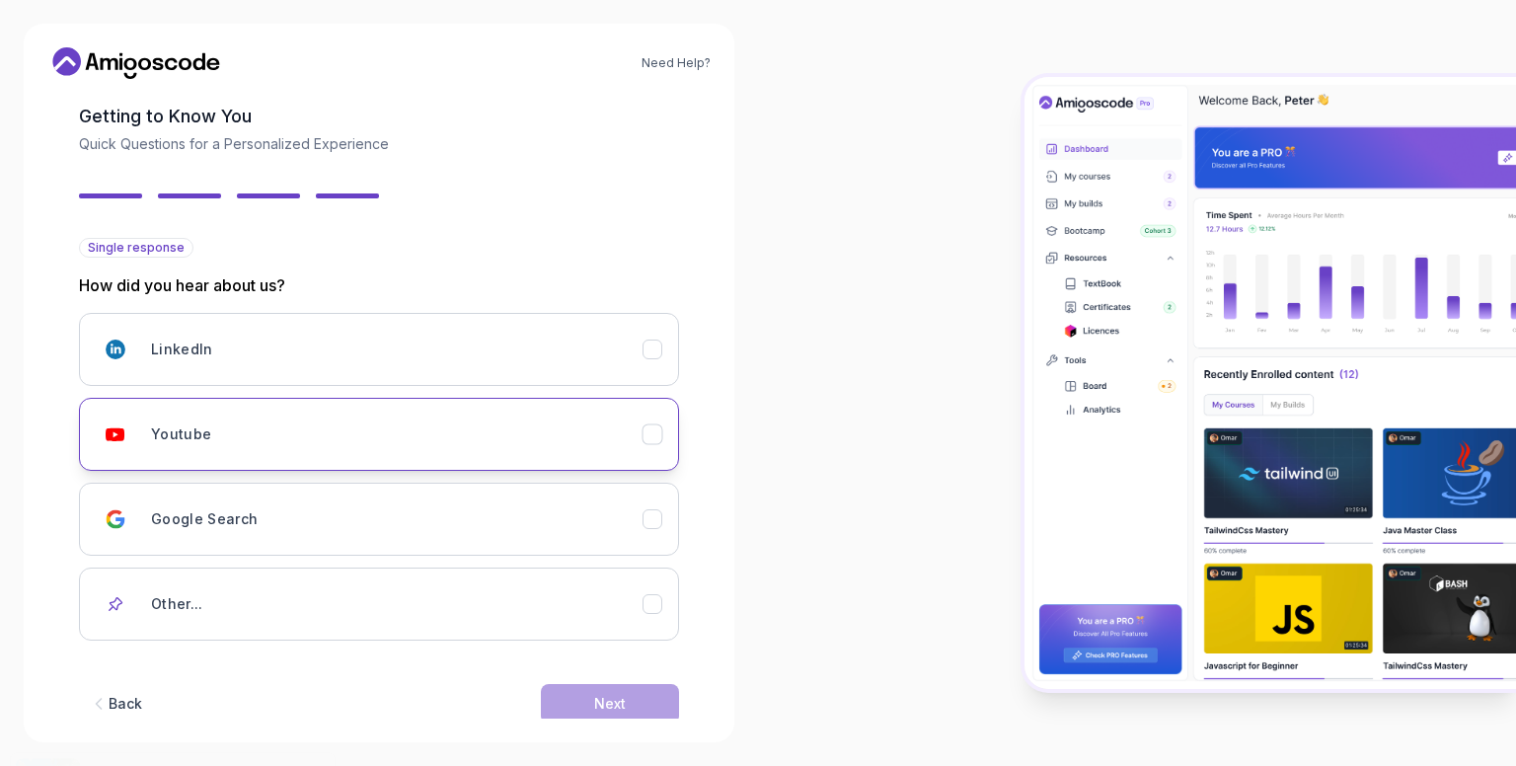
scroll to position [129, 0]
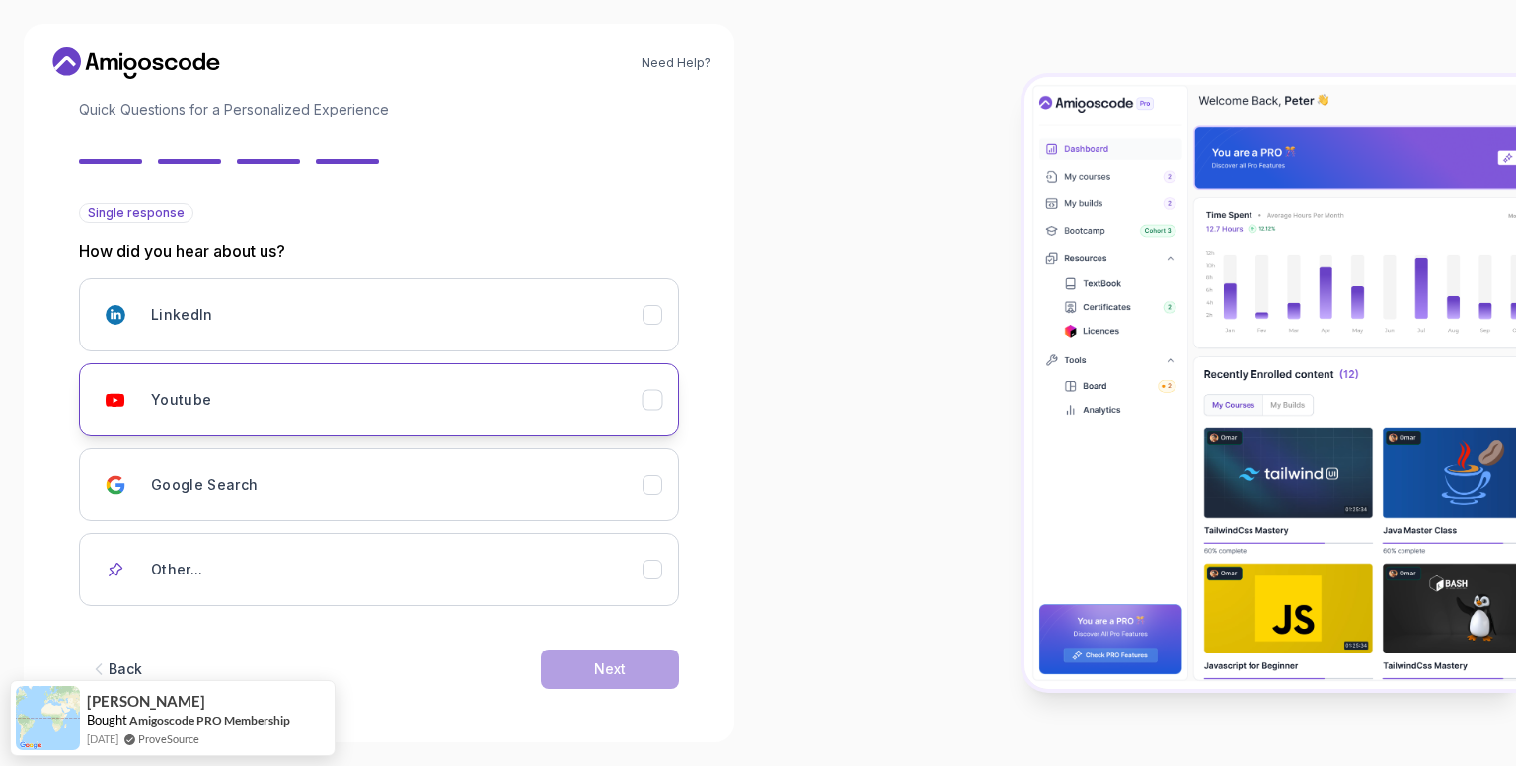
click at [286, 398] on div "Youtube" at bounding box center [396, 399] width 491 height 39
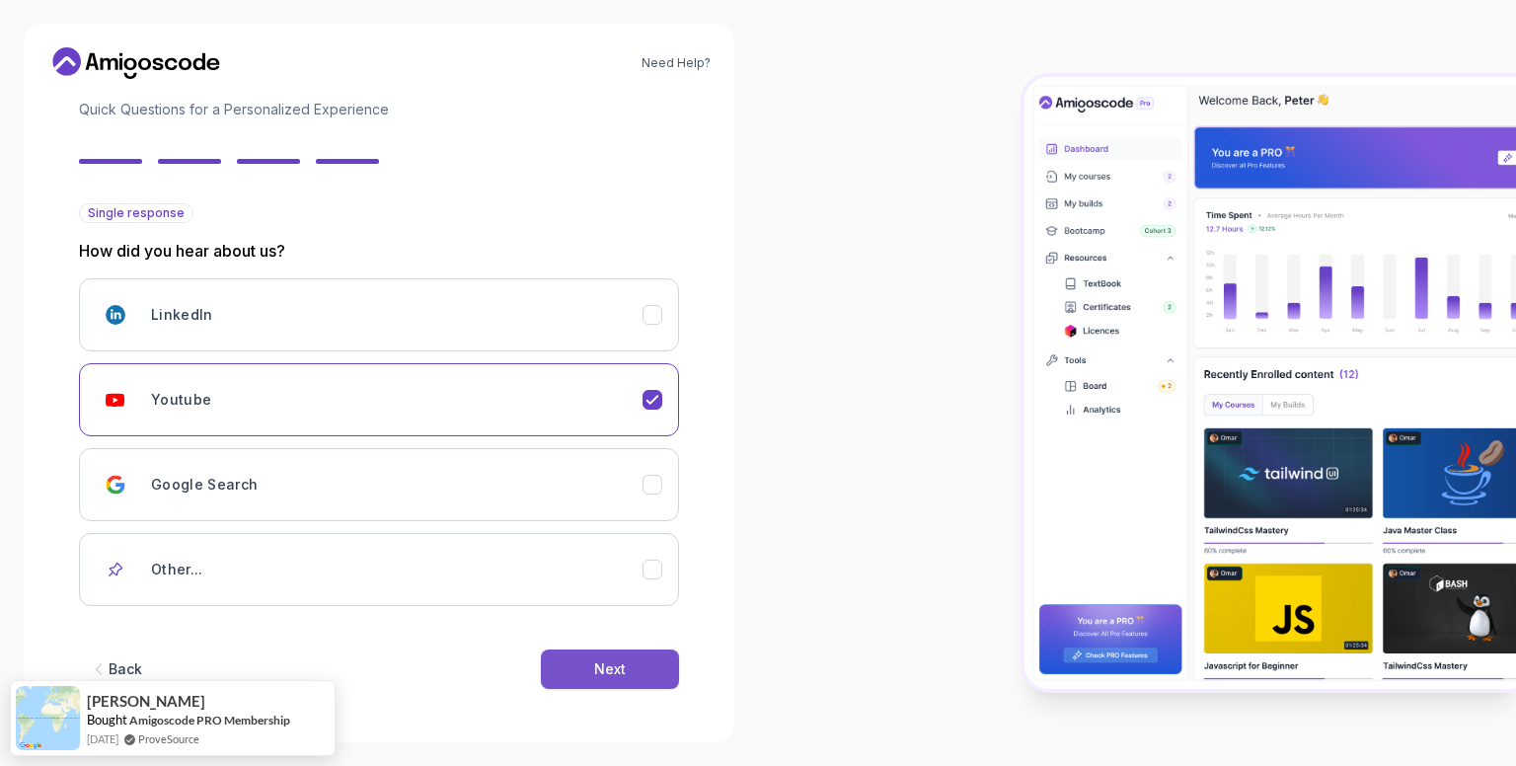
click at [600, 675] on div "Next" at bounding box center [610, 669] width 32 height 20
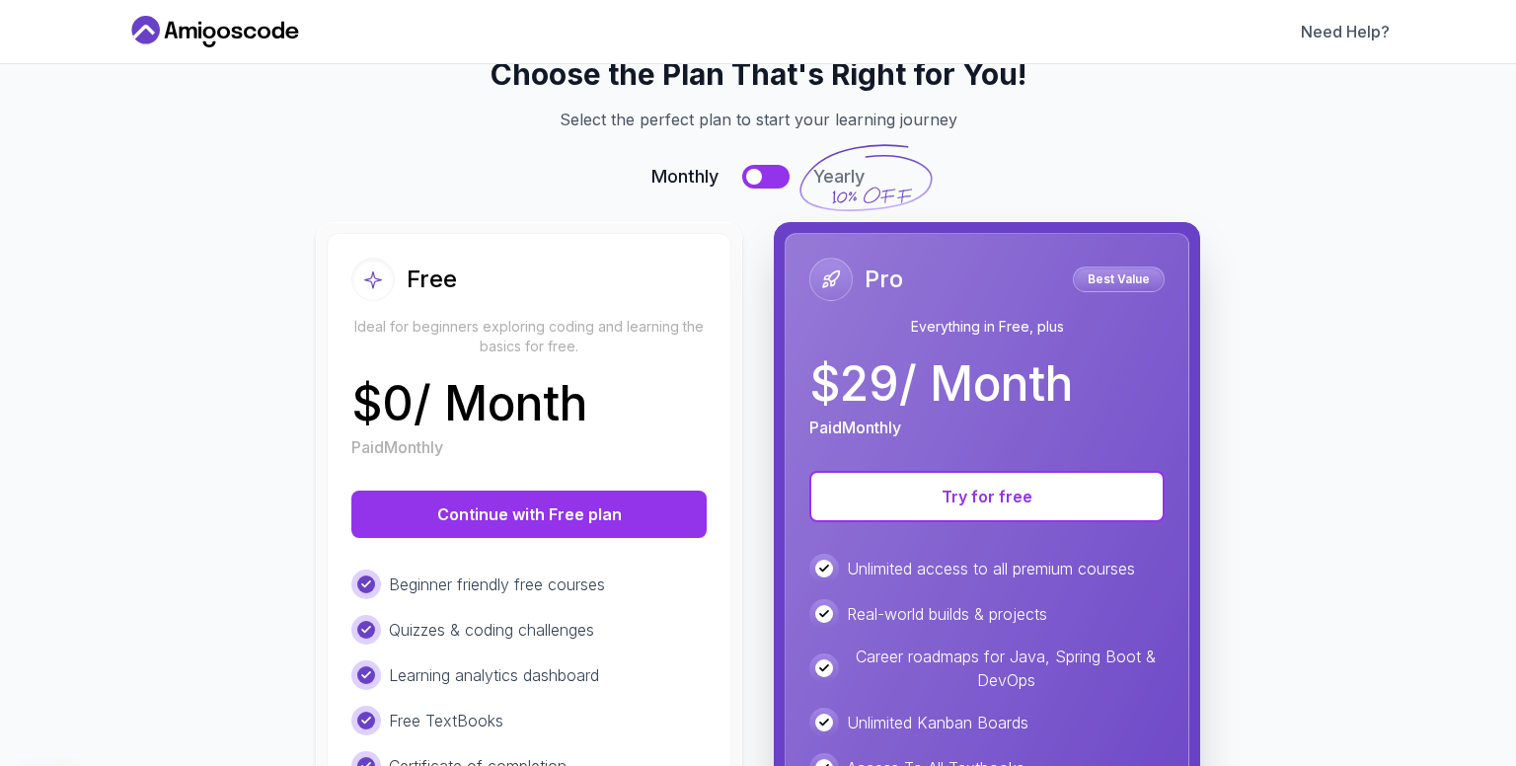
scroll to position [54, 0]
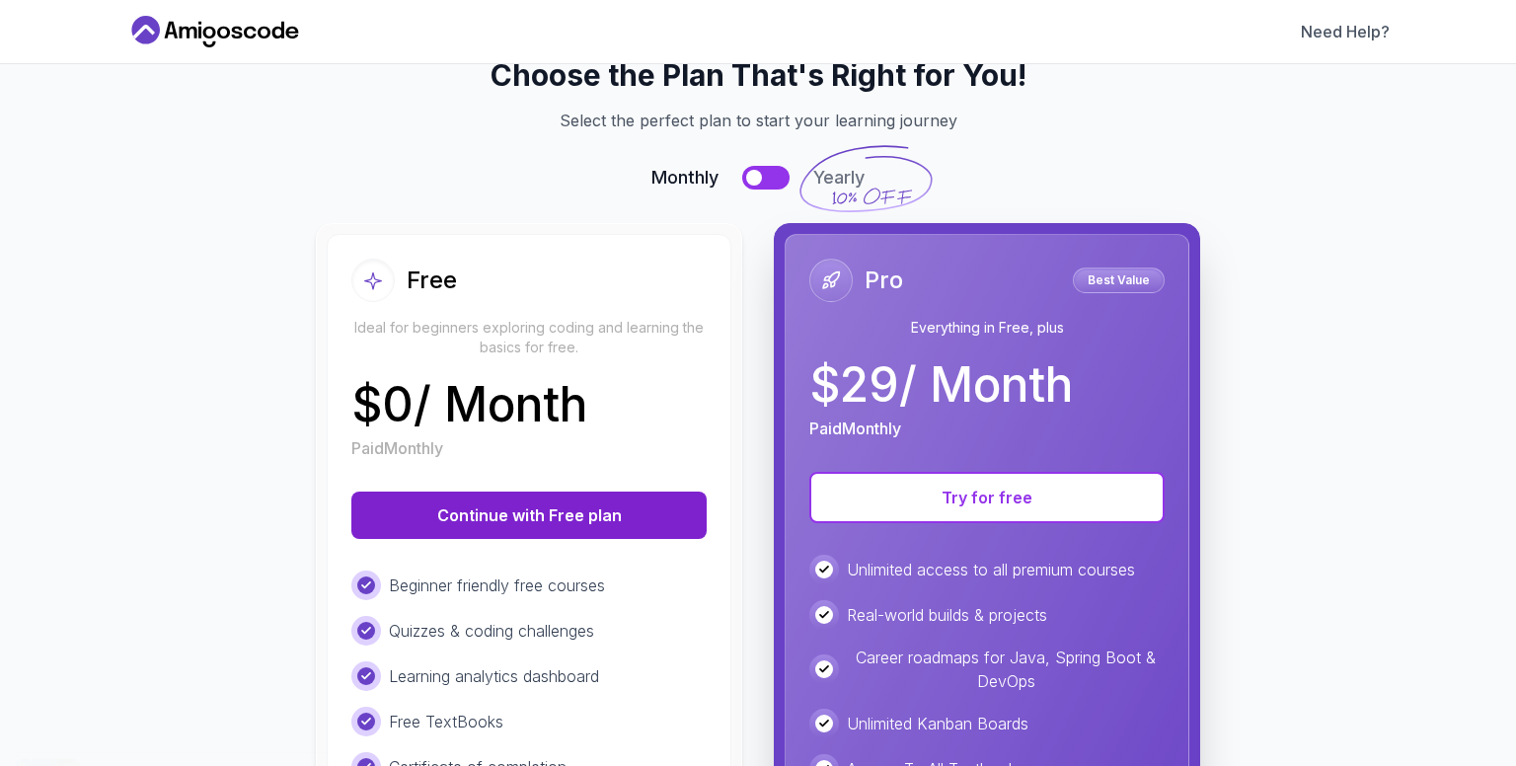
click at [562, 522] on button "Continue with Free plan" at bounding box center [528, 514] width 355 height 47
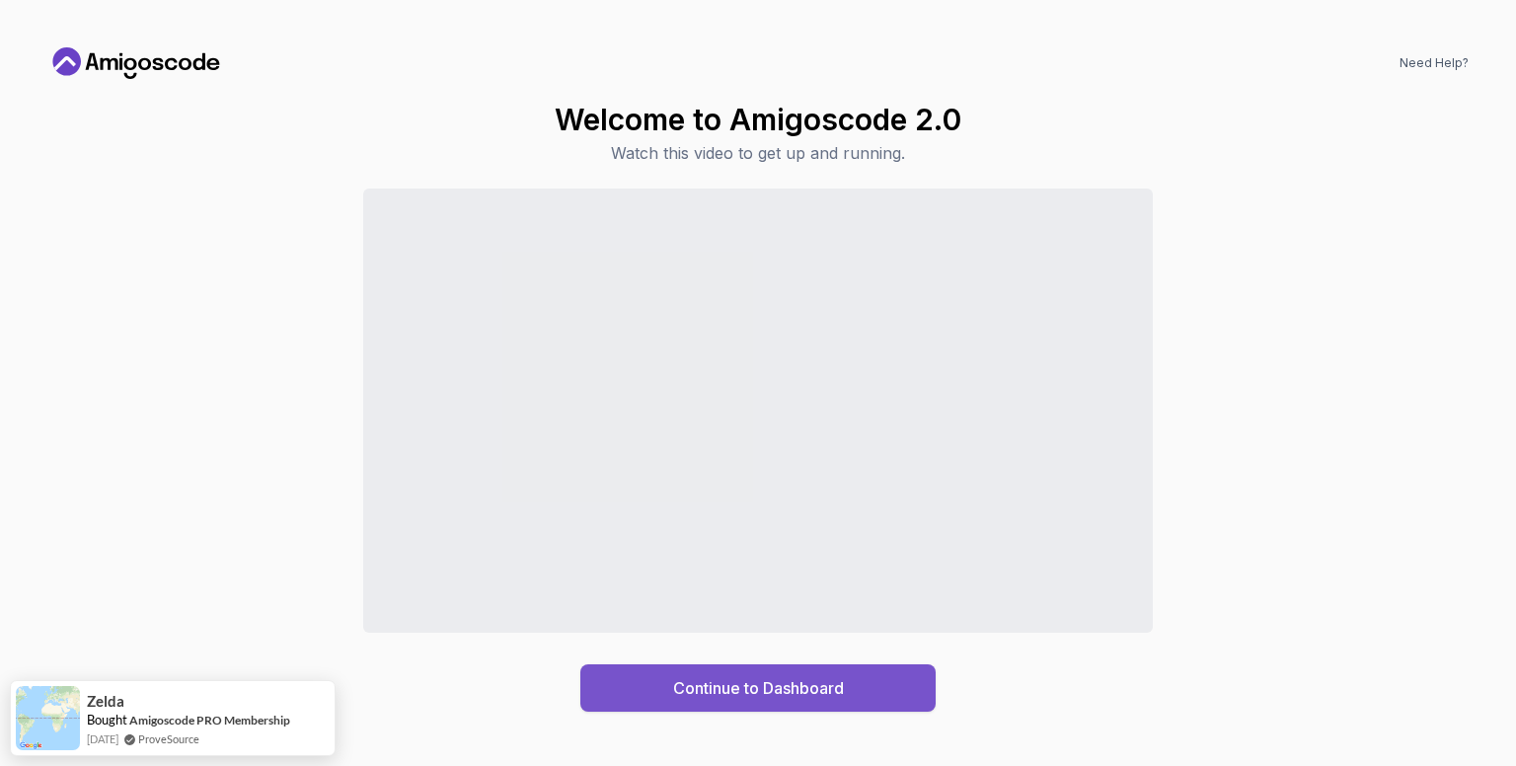
click at [809, 683] on div "Continue to Dashboard" at bounding box center [758, 688] width 171 height 24
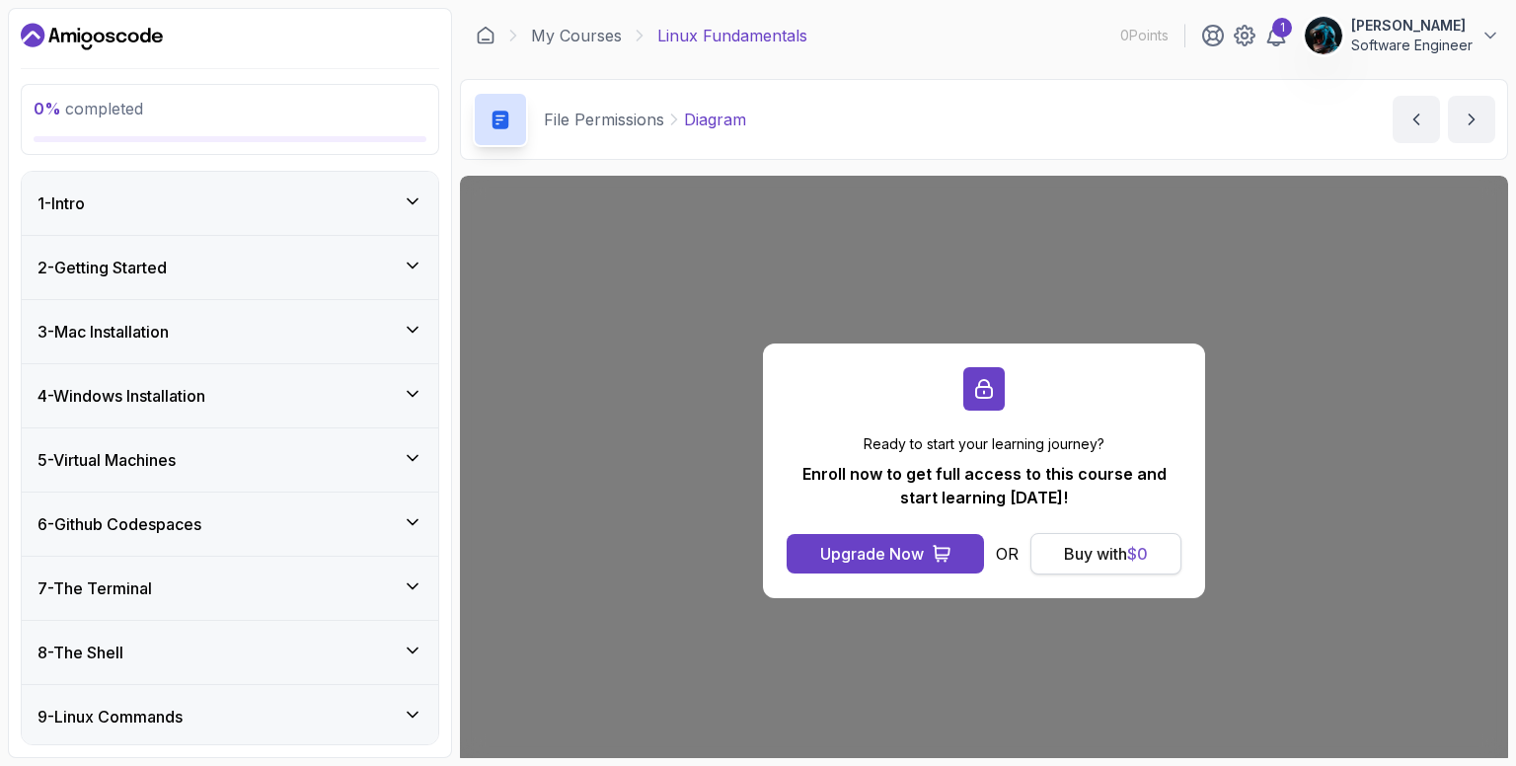
scroll to position [143, 0]
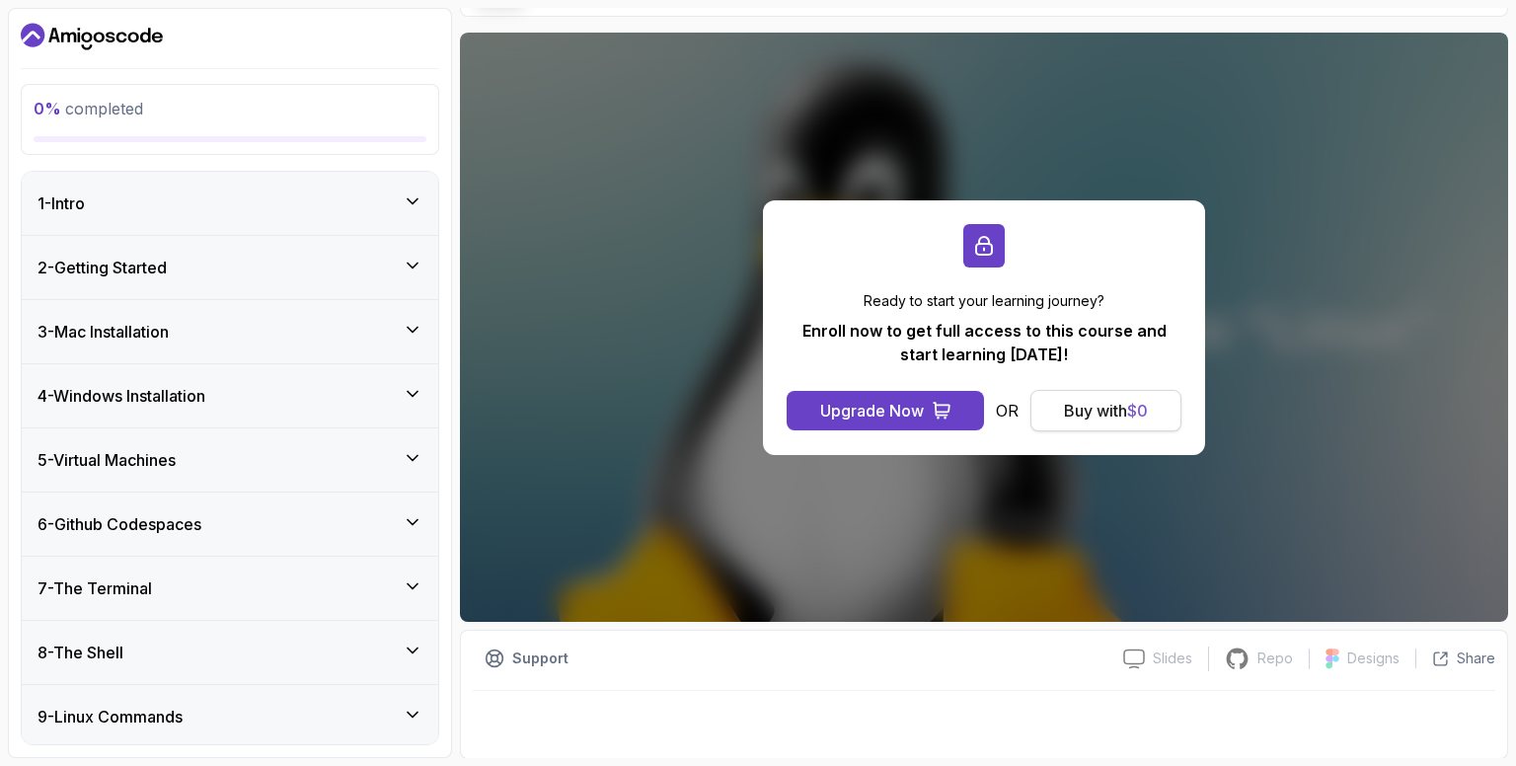
click at [1058, 393] on button "Buy with $ 0" at bounding box center [1105, 410] width 151 height 41
